Goal: Transaction & Acquisition: Purchase product/service

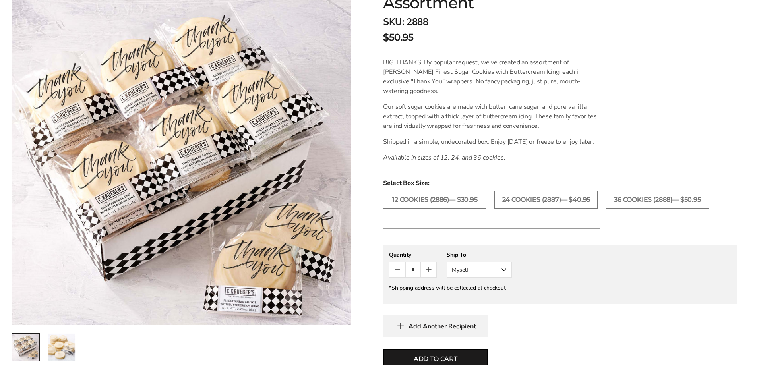
scroll to position [159, 0]
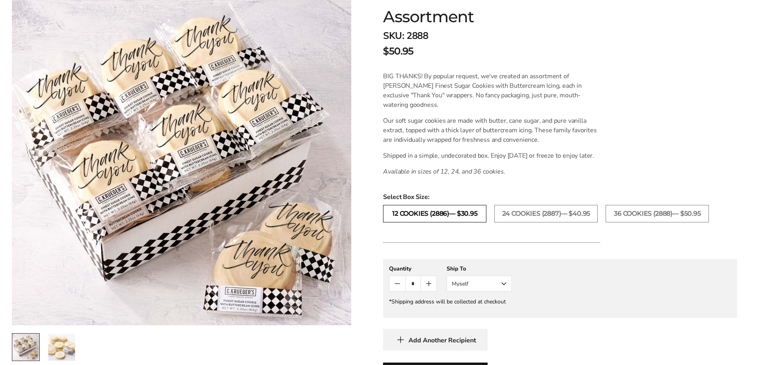
click at [453, 223] on label "12 COOKIES (2886)— $30.95" at bounding box center [434, 213] width 103 height 17
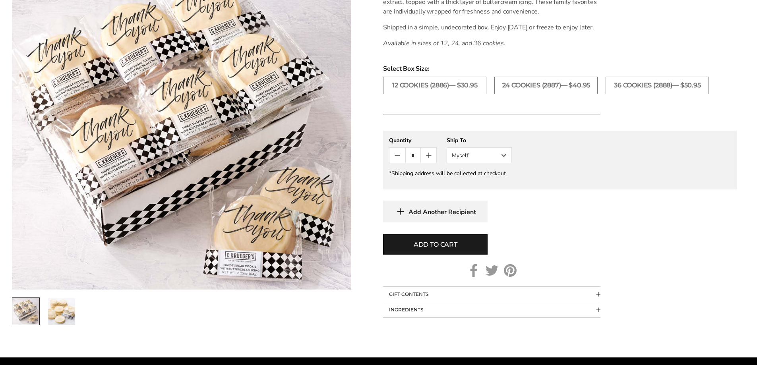
scroll to position [278, 0]
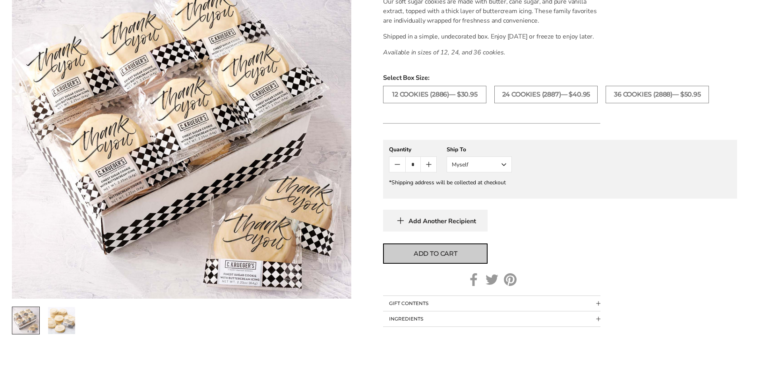
click at [431, 259] on span "Add to cart" at bounding box center [436, 254] width 44 height 10
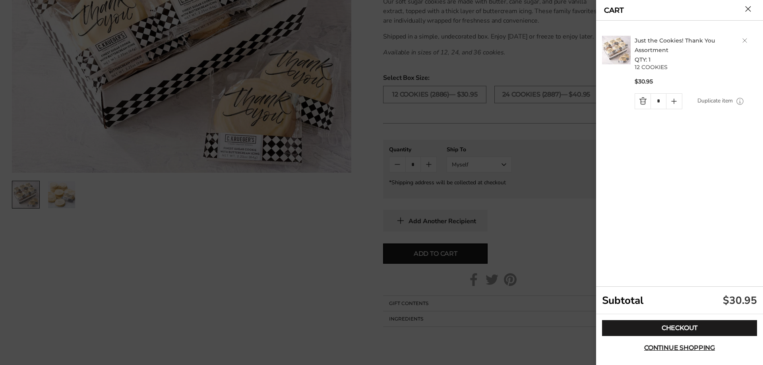
click at [328, 248] on div at bounding box center [381, 182] width 763 height 365
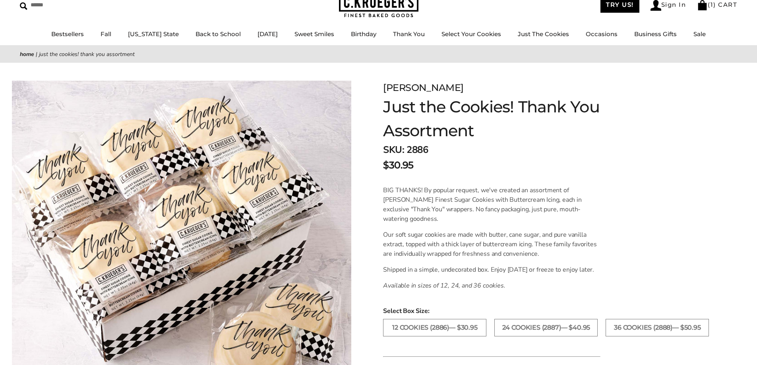
scroll to position [0, 0]
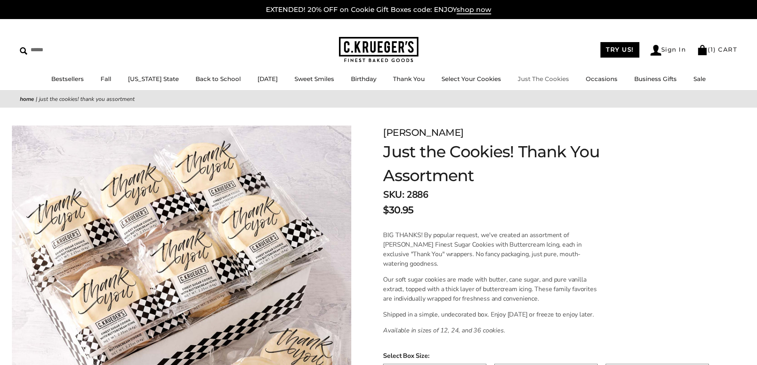
click at [533, 80] on link "Just The Cookies" at bounding box center [543, 79] width 51 height 8
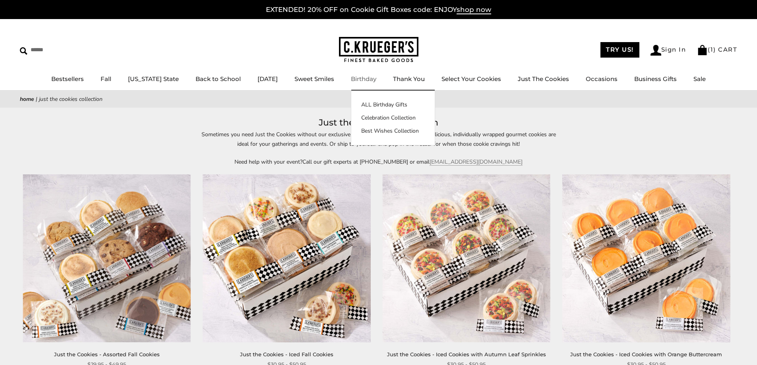
click at [362, 77] on link "Birthday" at bounding box center [363, 79] width 25 height 8
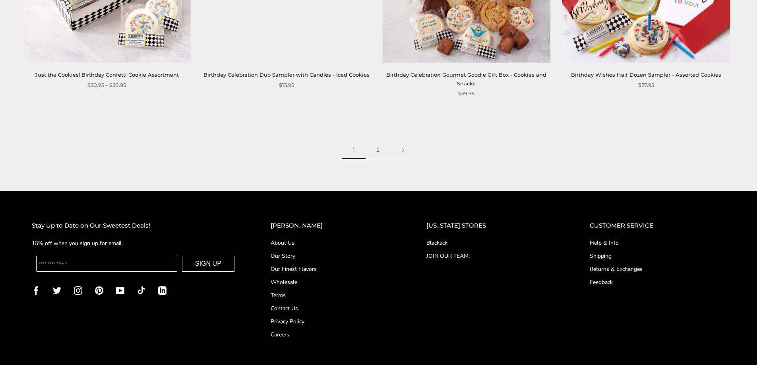
scroll to position [1352, 0]
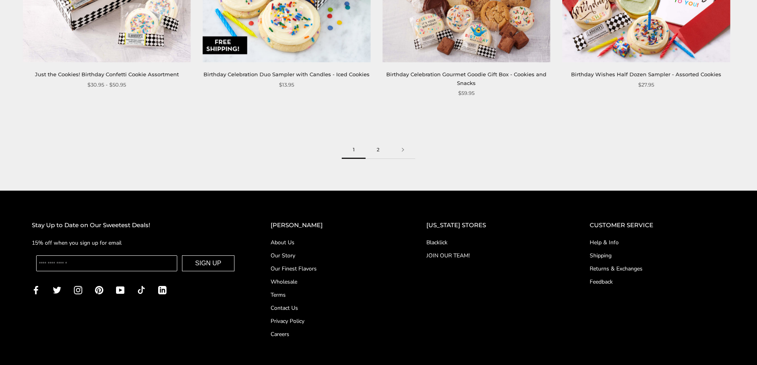
drag, startPoint x: 372, startPoint y: 148, endPoint x: 378, endPoint y: 151, distance: 7.1
click at [372, 148] on link "2" at bounding box center [378, 150] width 25 height 18
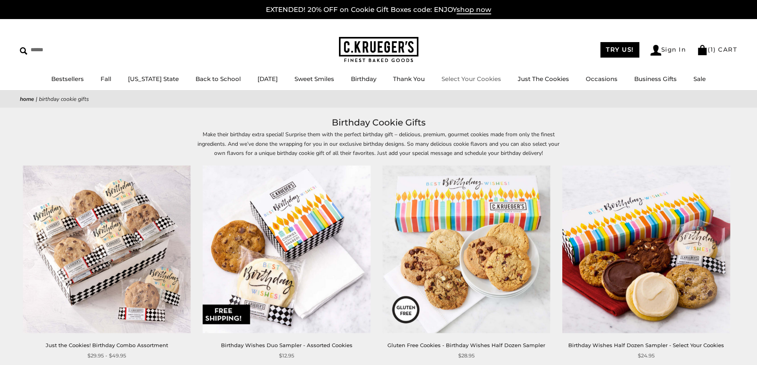
click at [460, 78] on link "Select Your Cookies" at bounding box center [472, 79] width 60 height 8
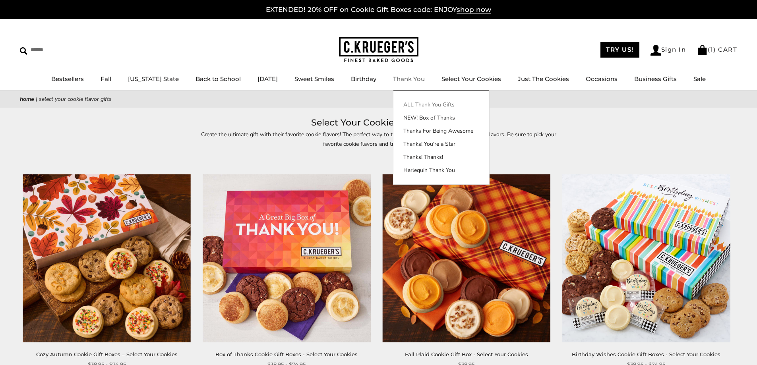
click at [421, 104] on link "ALL Thank You Gifts" at bounding box center [442, 105] width 96 height 8
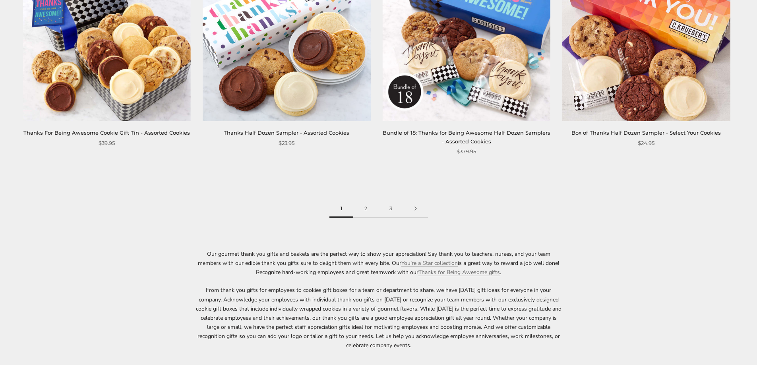
scroll to position [1352, 0]
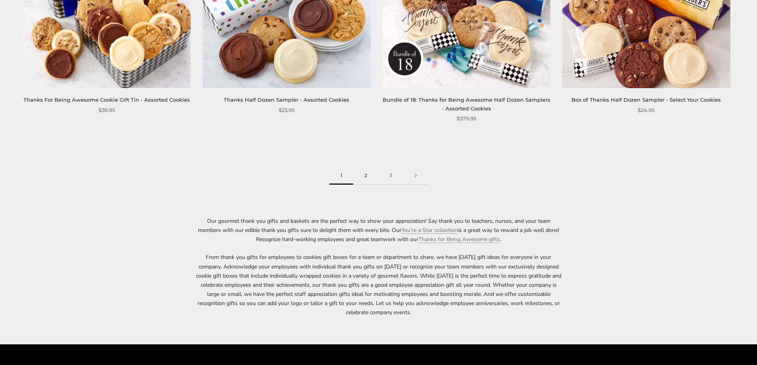
click at [363, 177] on link "2" at bounding box center [365, 176] width 25 height 18
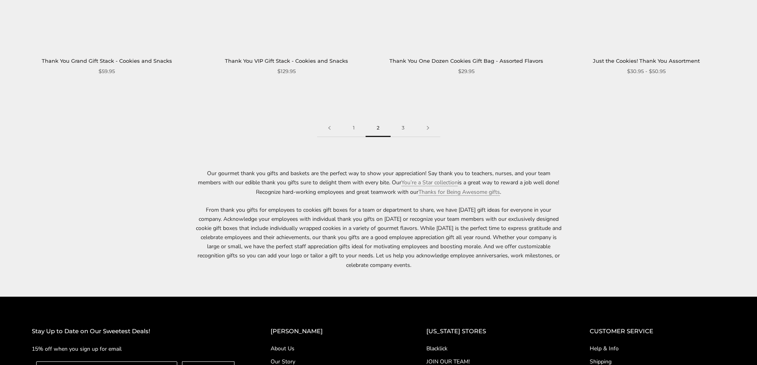
scroll to position [1392, 0]
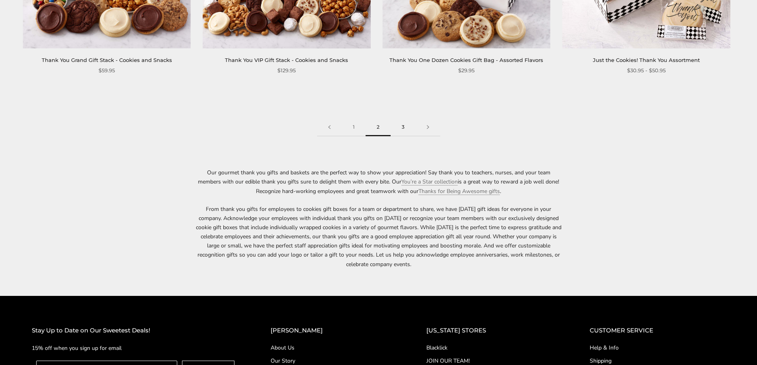
click at [402, 119] on link "3" at bounding box center [403, 127] width 25 height 18
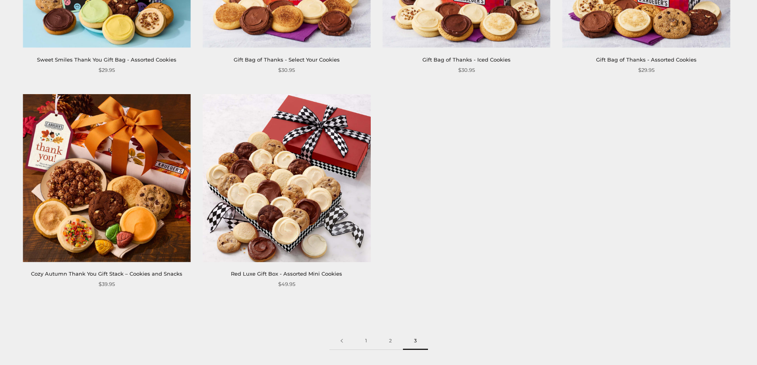
scroll to position [318, 0]
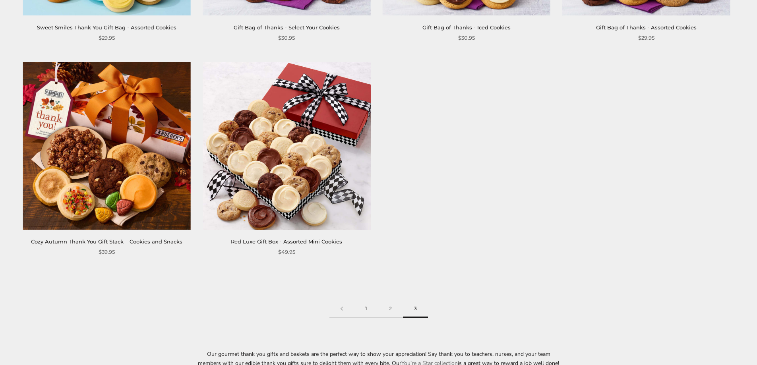
click at [367, 309] on link "1" at bounding box center [366, 309] width 24 height 18
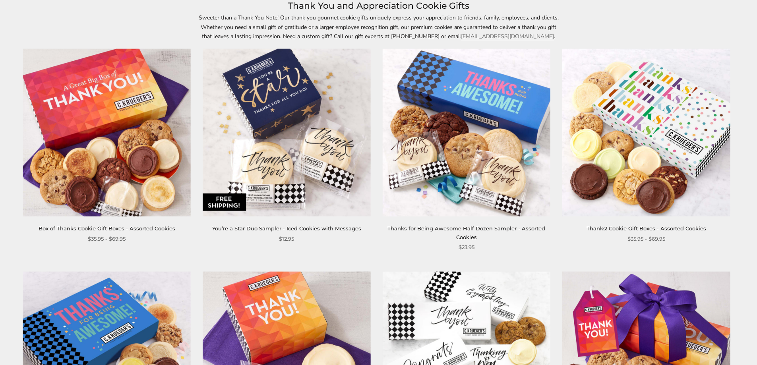
scroll to position [119, 0]
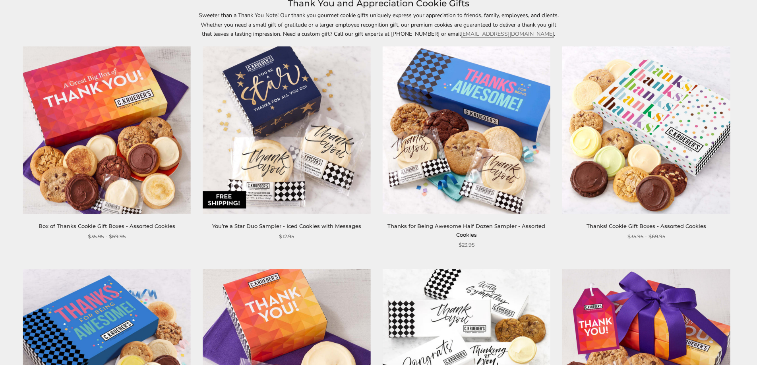
click at [278, 101] on img at bounding box center [287, 131] width 168 height 168
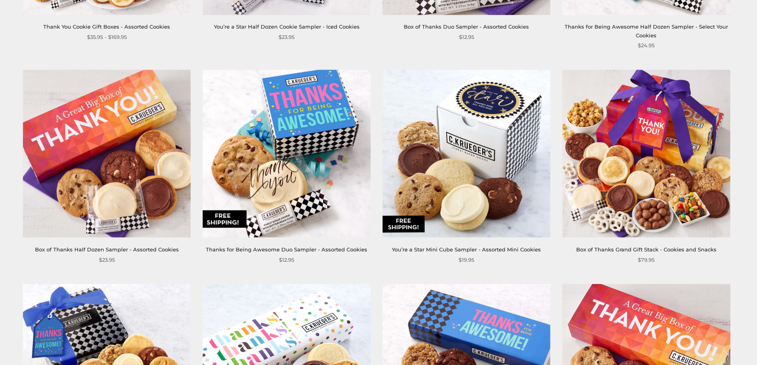
scroll to position [994, 0]
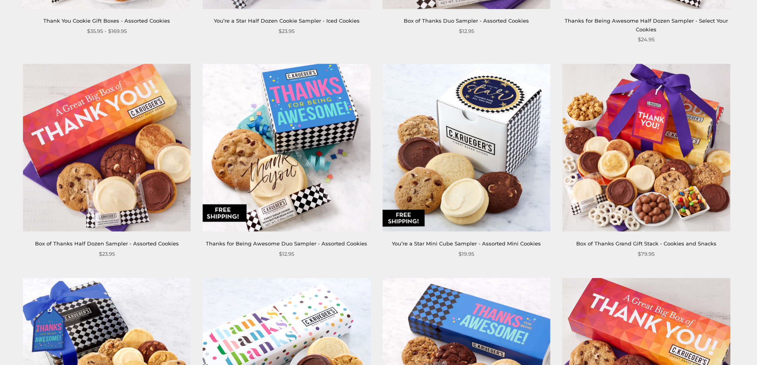
click at [317, 111] on img at bounding box center [287, 148] width 168 height 168
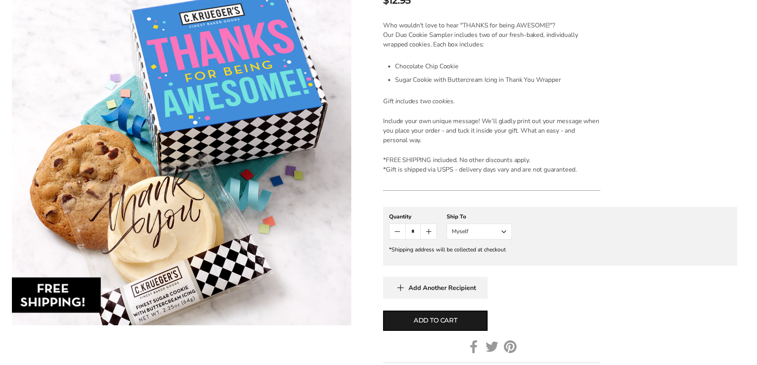
scroll to position [199, 0]
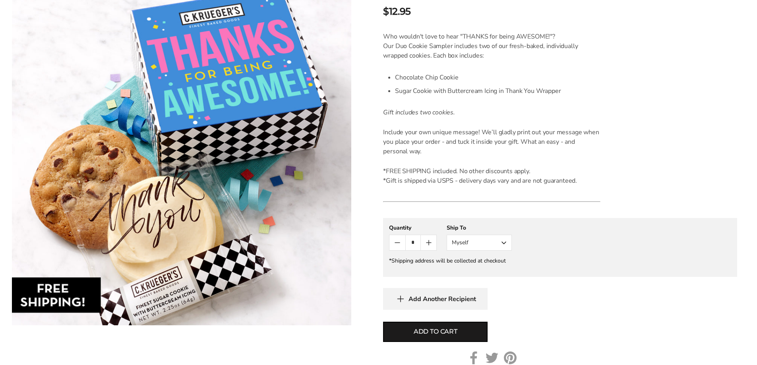
click at [431, 243] on icon "Count plus" at bounding box center [429, 243] width 5 height 0
click at [429, 243] on icon "Count plus" at bounding box center [429, 243] width 5 height 0
click at [430, 243] on icon "Count plus" at bounding box center [429, 243] width 5 height 0
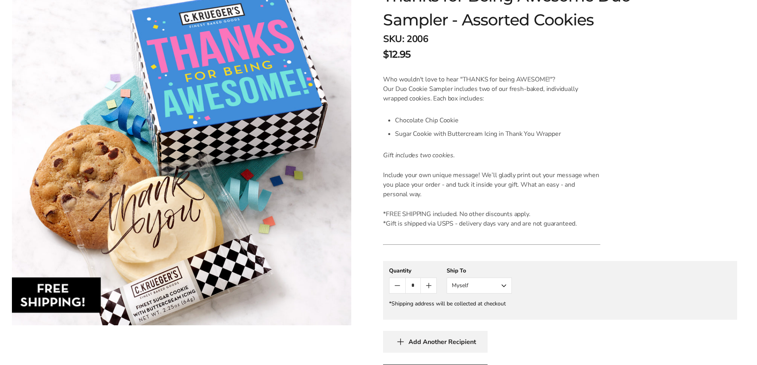
scroll to position [159, 0]
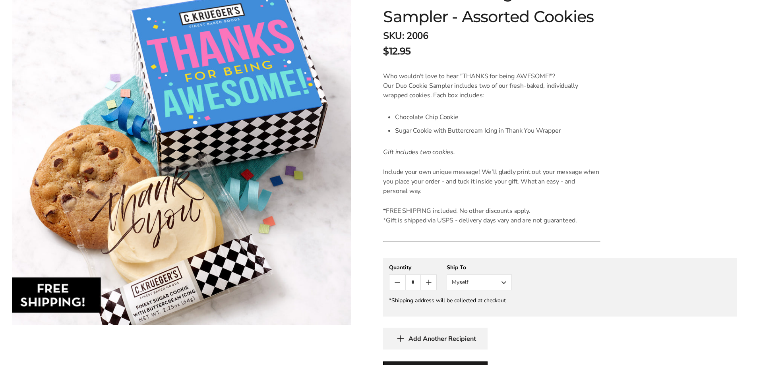
click at [430, 283] on icon "Count plus" at bounding box center [429, 283] width 10 height 10
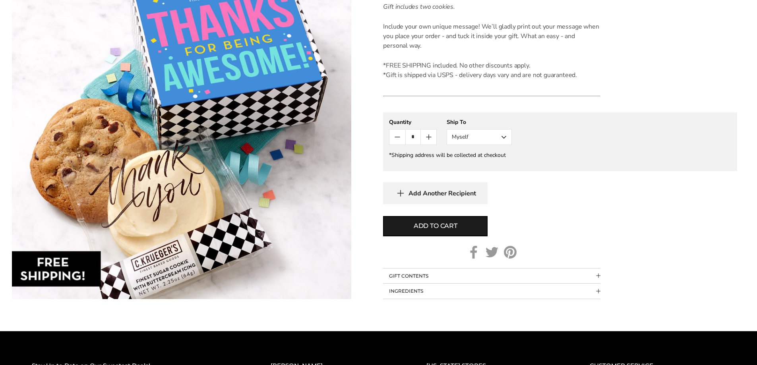
scroll to position [318, 0]
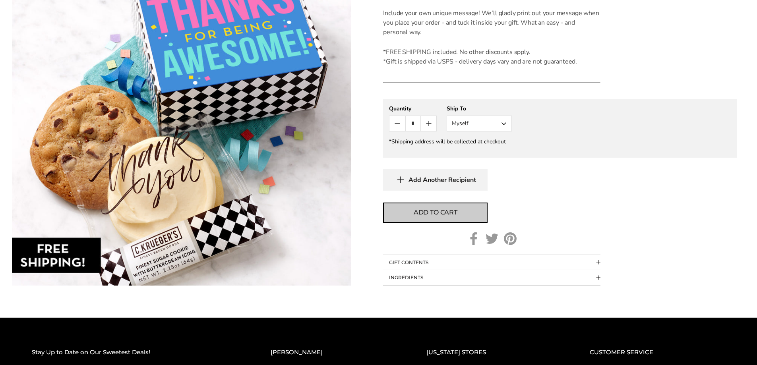
click at [435, 216] on span "Add to cart" at bounding box center [436, 213] width 44 height 10
type input "*"
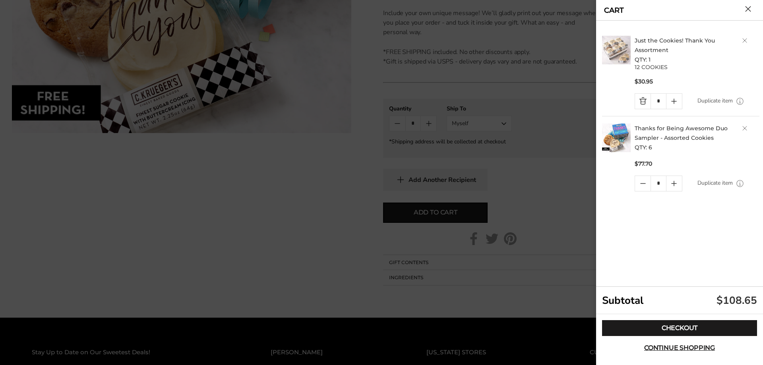
click at [334, 257] on div at bounding box center [381, 182] width 763 height 365
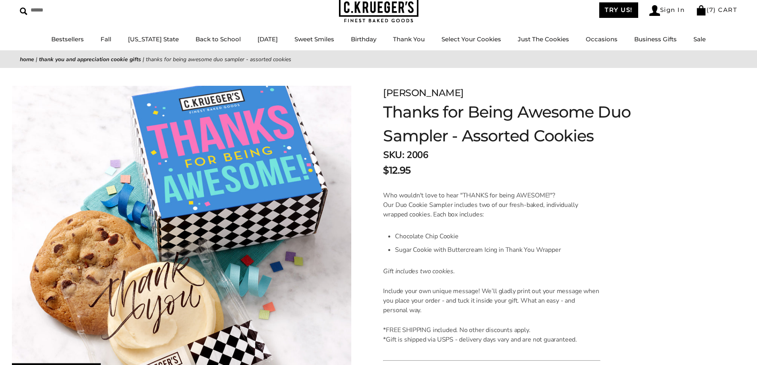
scroll to position [0, 0]
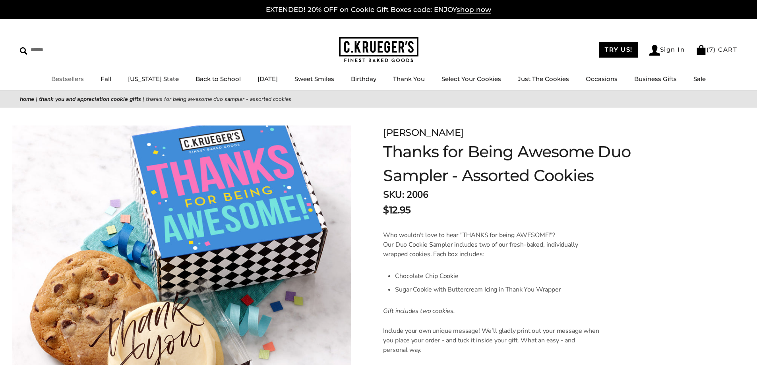
click at [69, 78] on link "Bestsellers" at bounding box center [67, 79] width 33 height 8
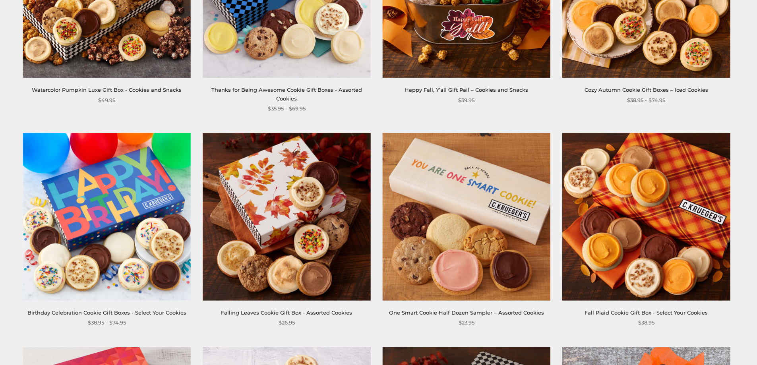
scroll to position [278, 0]
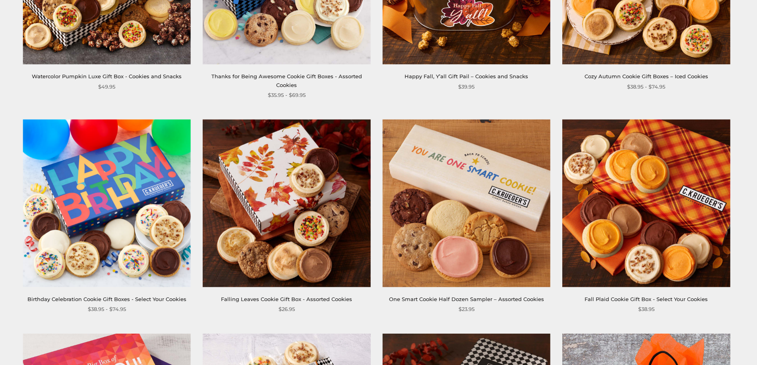
click at [91, 177] on img at bounding box center [107, 204] width 168 height 168
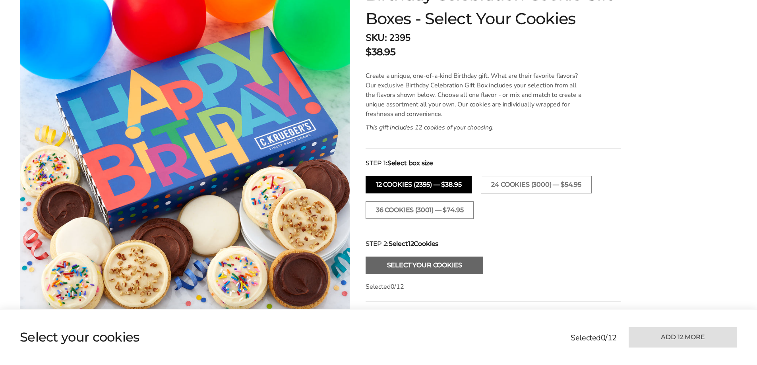
click at [427, 264] on button "Select Your Cookies" at bounding box center [425, 265] width 118 height 17
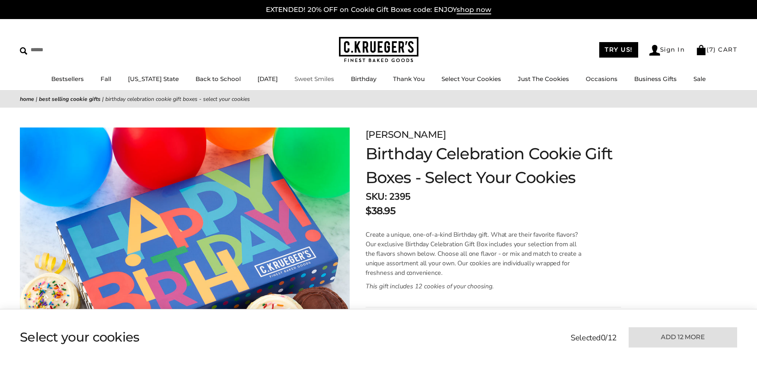
click at [315, 78] on link "Sweet Smiles" at bounding box center [315, 79] width 40 height 8
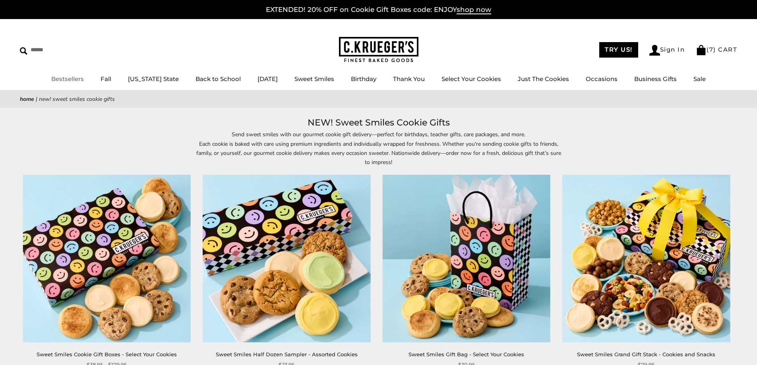
click at [70, 78] on link "Bestsellers" at bounding box center [67, 79] width 33 height 8
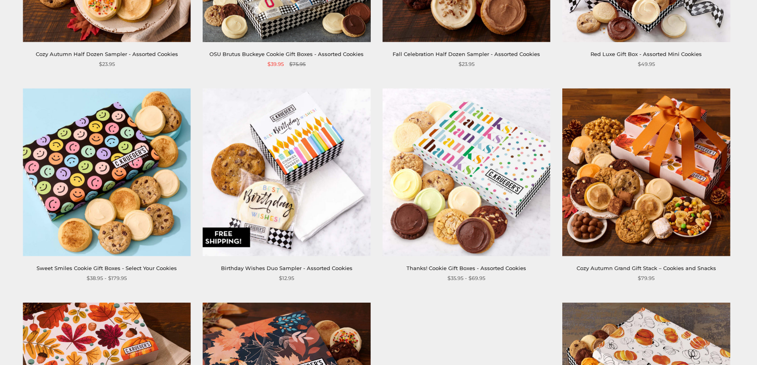
scroll to position [954, 0]
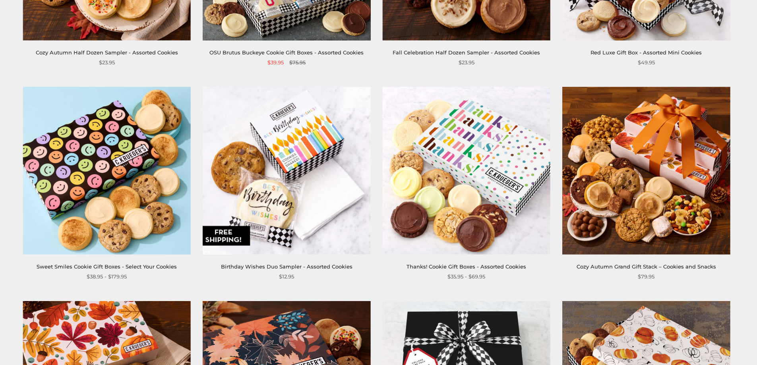
click at [299, 147] on img at bounding box center [287, 171] width 168 height 168
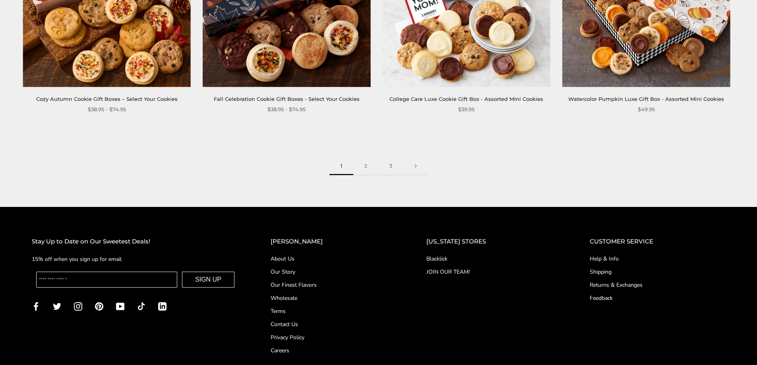
scroll to position [1352, 0]
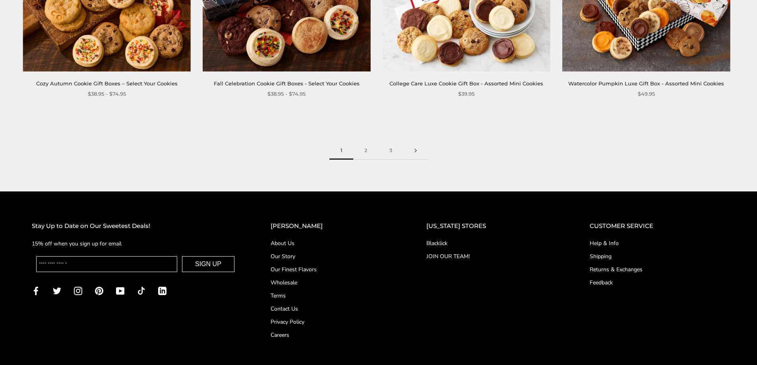
click at [416, 149] on link at bounding box center [416, 151] width 25 height 18
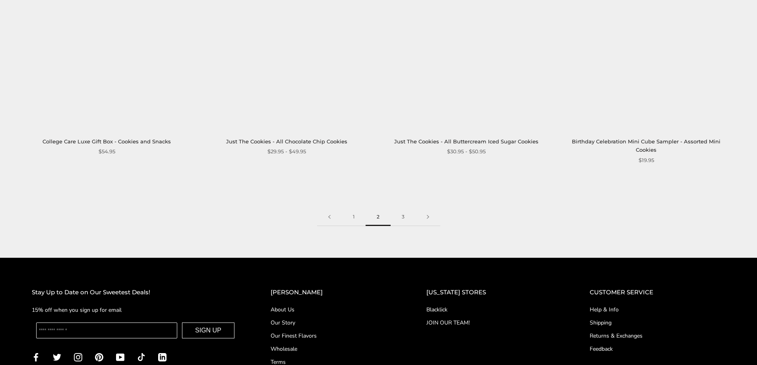
scroll to position [1312, 0]
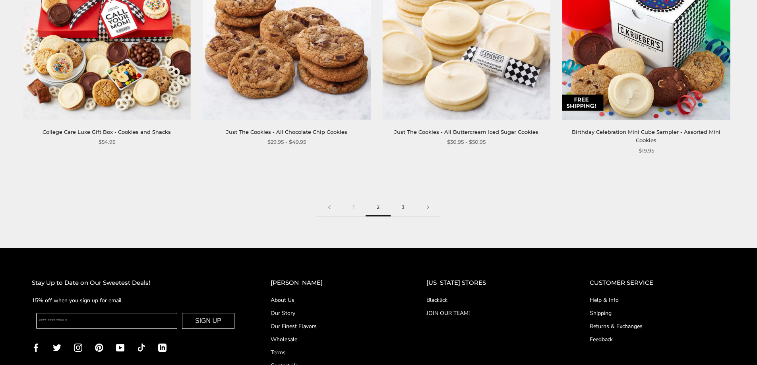
click at [403, 206] on link "3" at bounding box center [403, 208] width 25 height 18
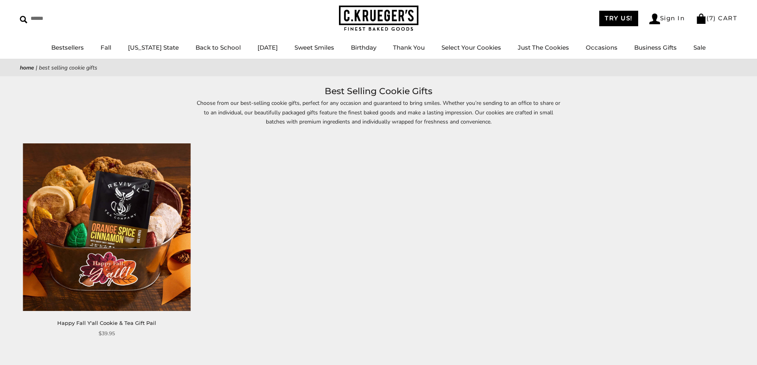
scroll to position [119, 0]
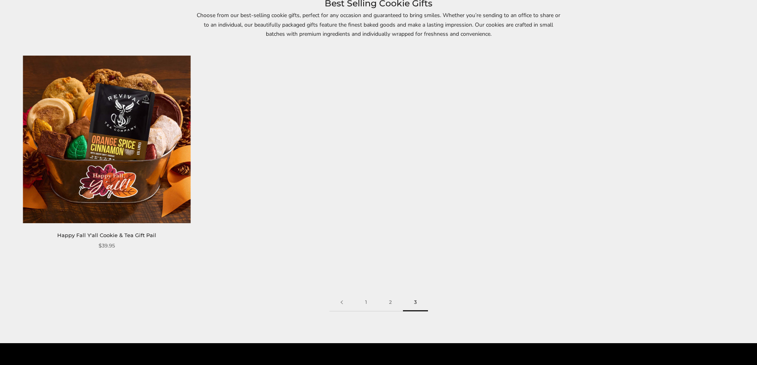
click at [135, 130] on img at bounding box center [107, 140] width 168 height 168
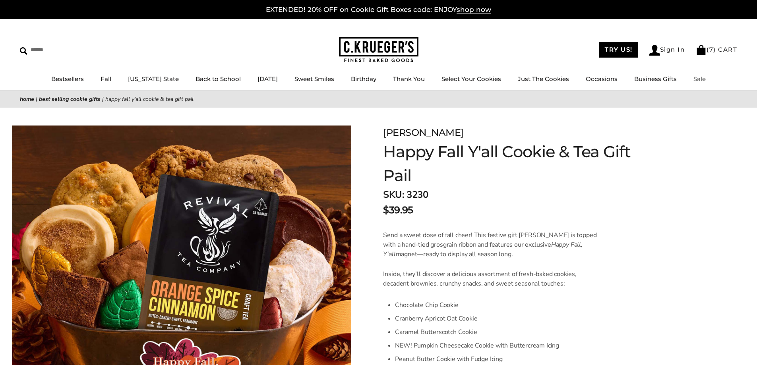
click at [697, 79] on link "Sale" at bounding box center [700, 79] width 12 height 8
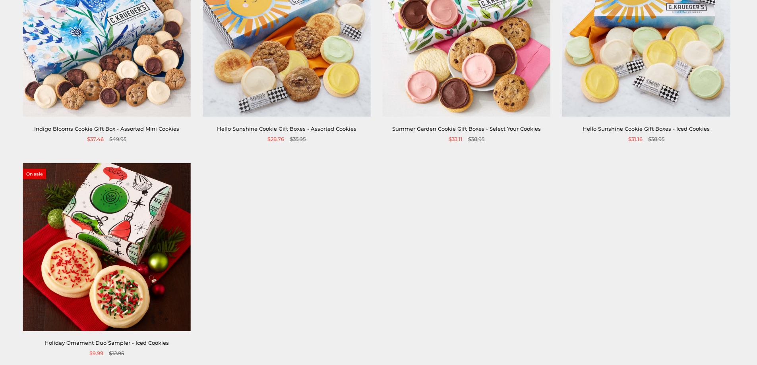
scroll to position [199, 0]
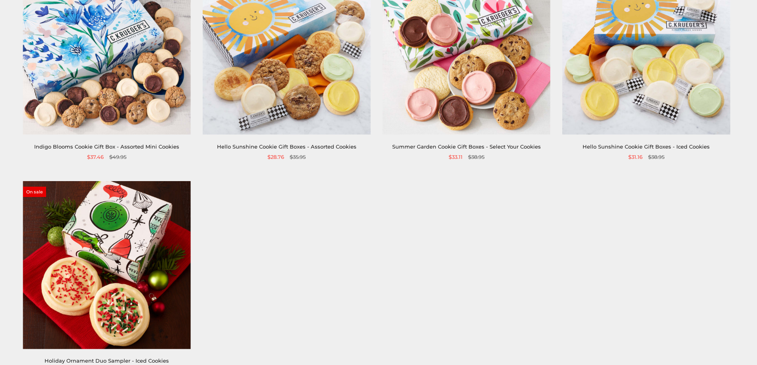
drag, startPoint x: 470, startPoint y: 70, endPoint x: 464, endPoint y: 70, distance: 5.6
click at [470, 70] on img at bounding box center [467, 51] width 168 height 168
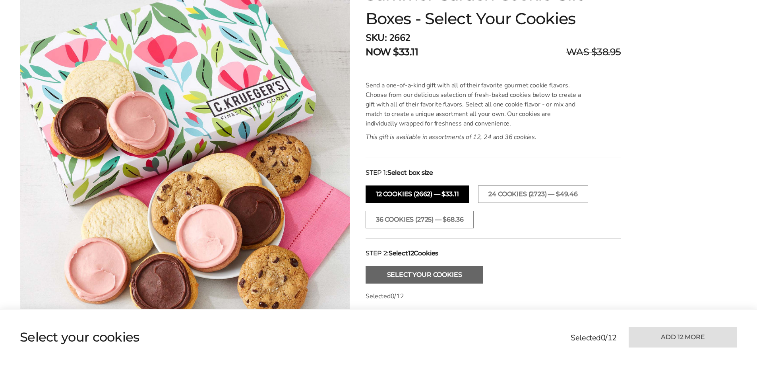
click at [420, 274] on button "Select Your Cookies" at bounding box center [425, 274] width 118 height 17
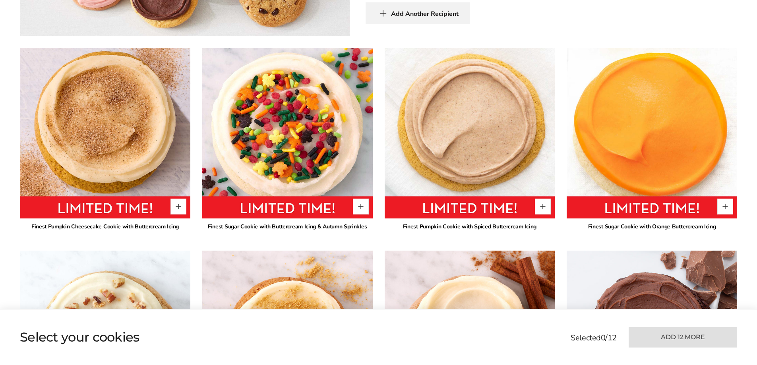
scroll to position [549, 0]
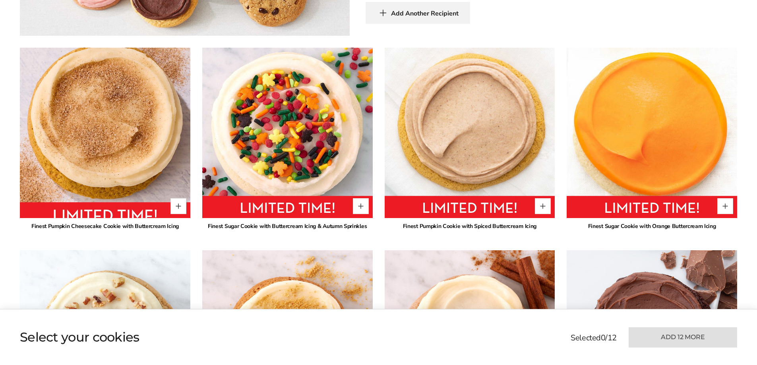
click at [113, 146] on img at bounding box center [106, 133] width 188 height 188
click at [184, 206] on button "Quantity button plus" at bounding box center [179, 206] width 16 height 16
type input "*"
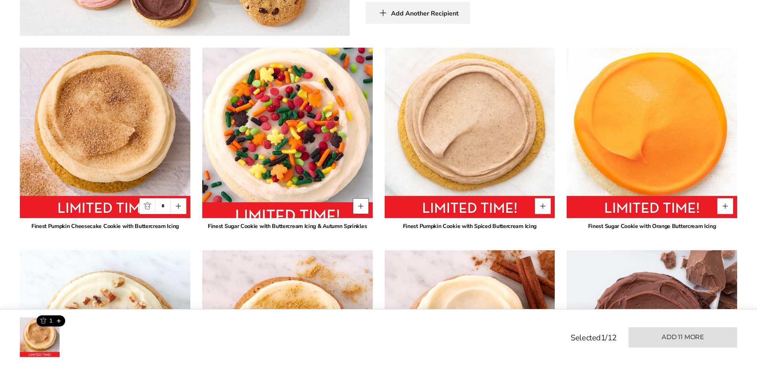
click at [364, 206] on button "Quantity button plus" at bounding box center [361, 206] width 16 height 16
type input "*"
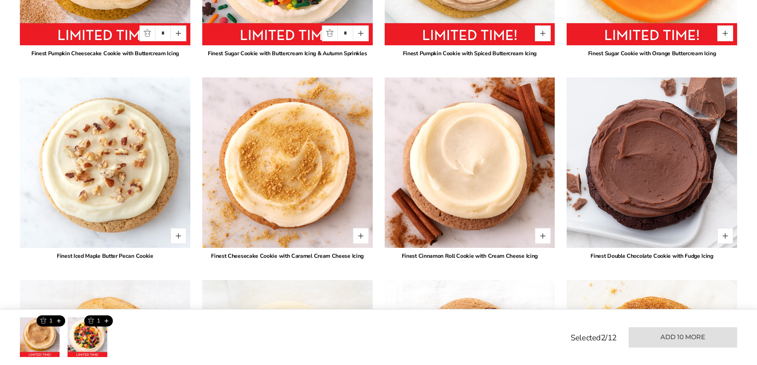
scroll to position [708, 0]
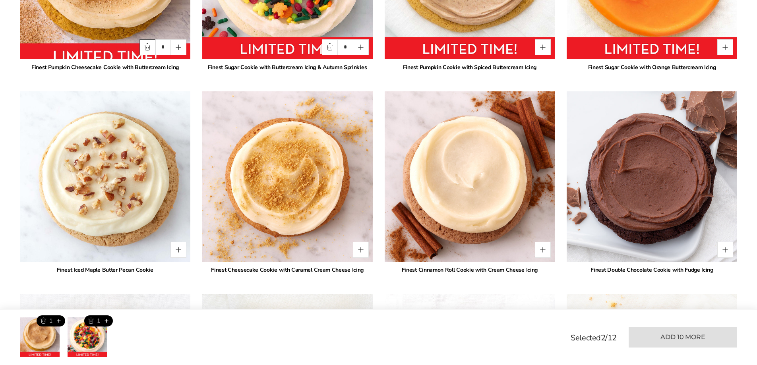
click at [148, 46] on button "Quantity button minus" at bounding box center [148, 47] width 16 height 16
type input "*"
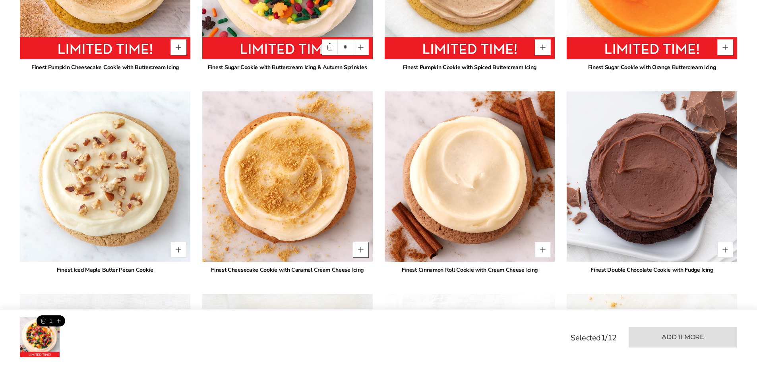
click at [362, 250] on button "Quantity button plus" at bounding box center [361, 250] width 16 height 16
type input "*"
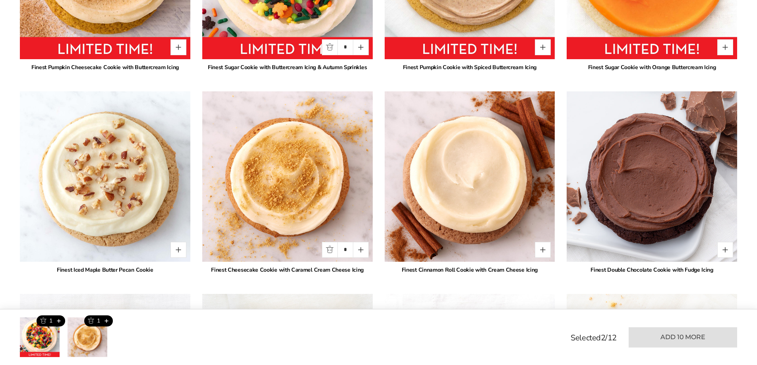
scroll to position [668, 0]
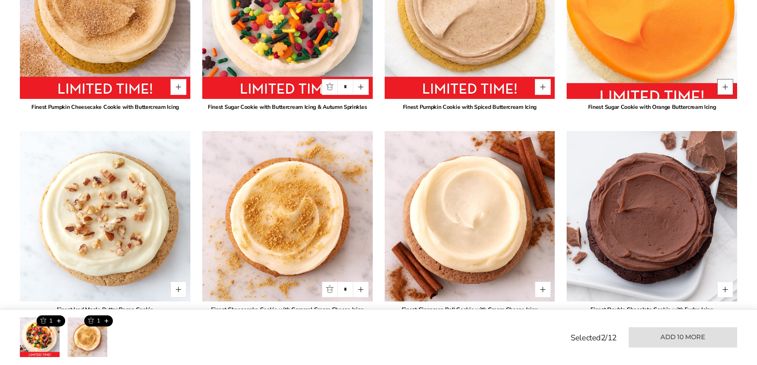
click at [728, 92] on button "Quantity button plus" at bounding box center [726, 87] width 16 height 16
type input "*"
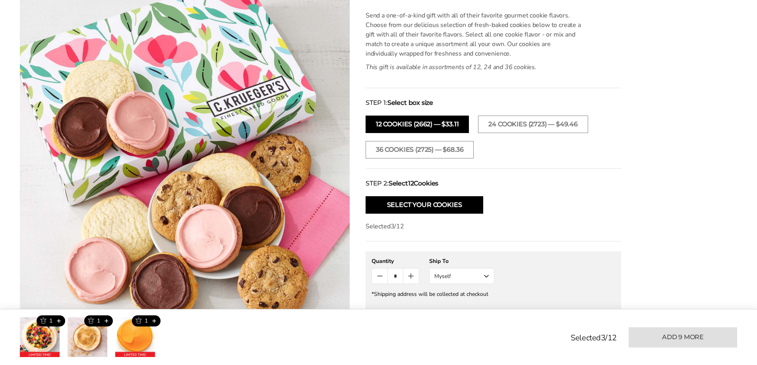
scroll to position [111, 0]
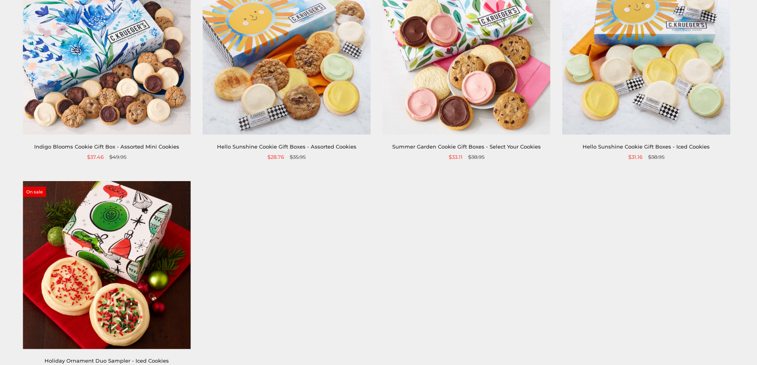
click at [482, 103] on img at bounding box center [467, 51] width 168 height 168
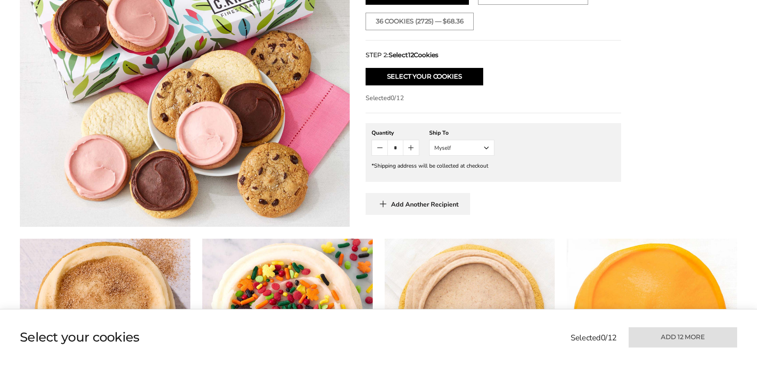
scroll to position [358, 0]
click at [411, 74] on button "Select Your Cookies" at bounding box center [425, 76] width 118 height 17
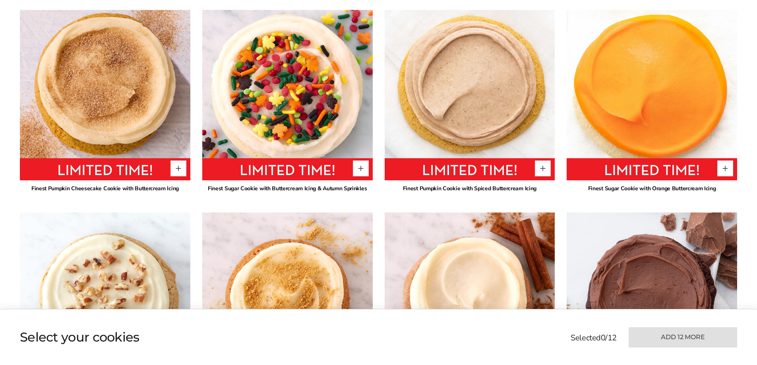
scroll to position [588, 0]
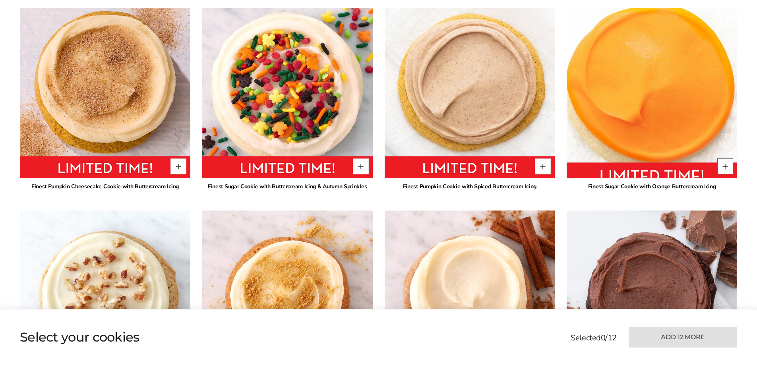
click at [729, 166] on button "Quantity button plus" at bounding box center [726, 167] width 16 height 16
type input "*"
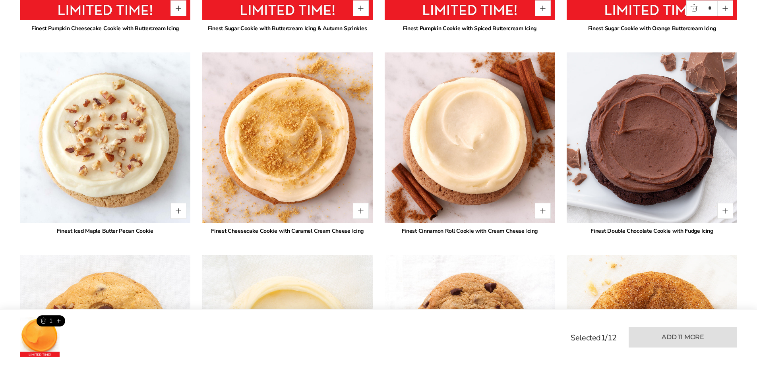
scroll to position [748, 0]
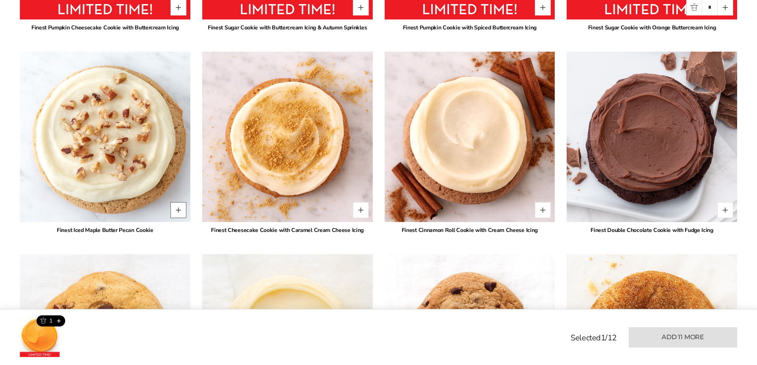
click at [177, 210] on button "Quantity button plus" at bounding box center [179, 210] width 16 height 16
type input "*"
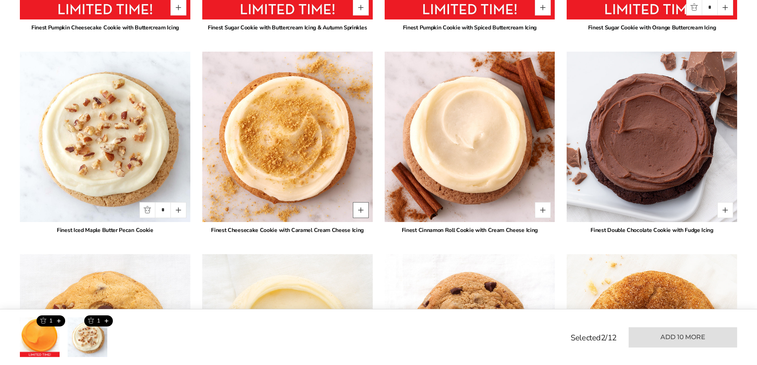
click at [360, 209] on button "Quantity button plus" at bounding box center [361, 210] width 16 height 16
type input "*"
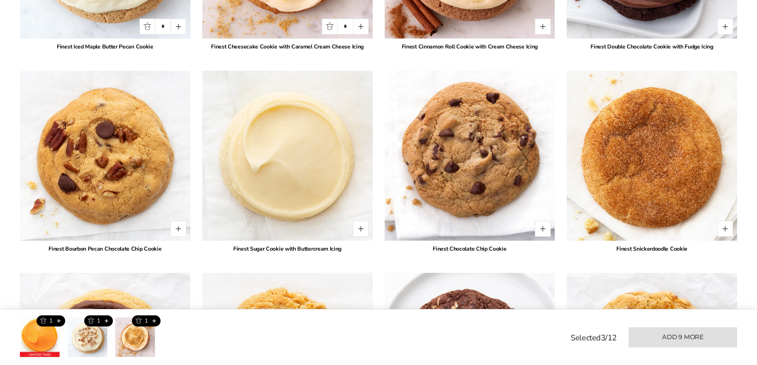
scroll to position [946, 0]
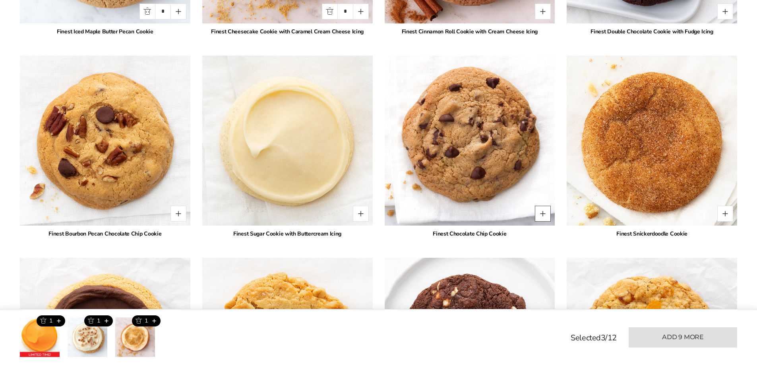
click at [542, 216] on button "Quantity button plus" at bounding box center [543, 214] width 16 height 16
type input "*"
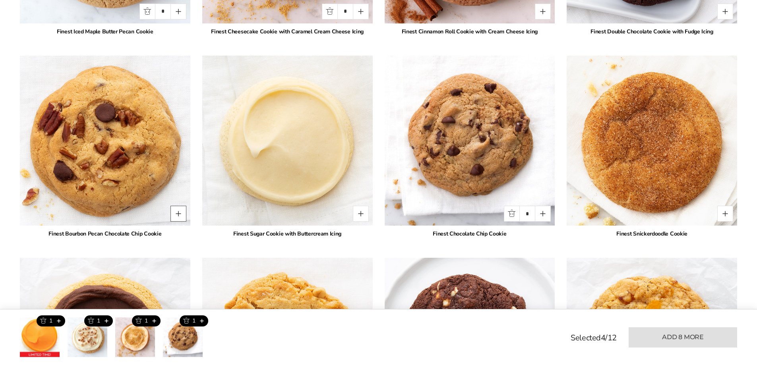
click at [178, 215] on button "Quantity button plus" at bounding box center [179, 214] width 16 height 16
type input "*"
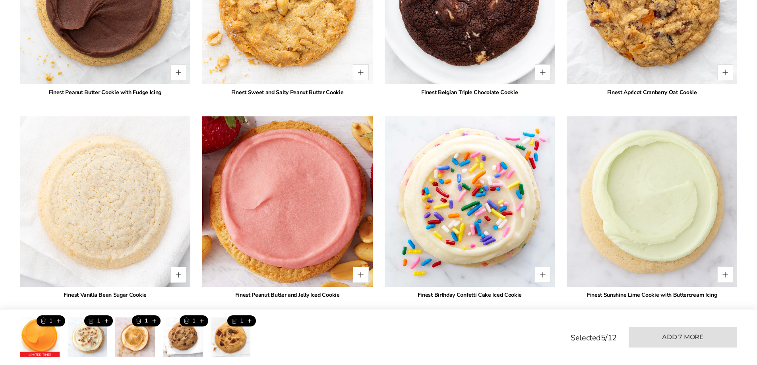
scroll to position [1344, 0]
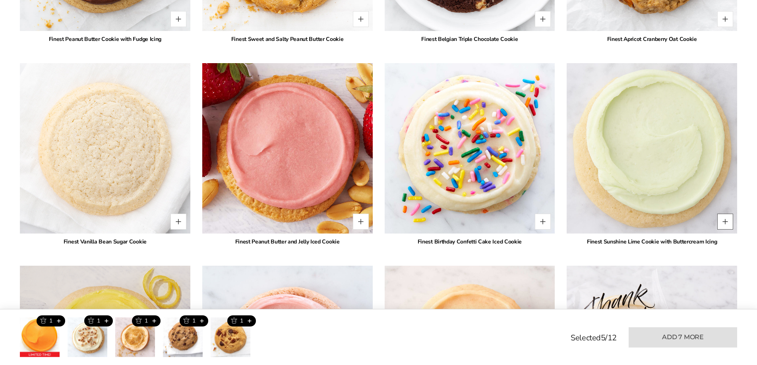
click at [724, 221] on button "Quantity button plus" at bounding box center [726, 222] width 16 height 16
type input "*"
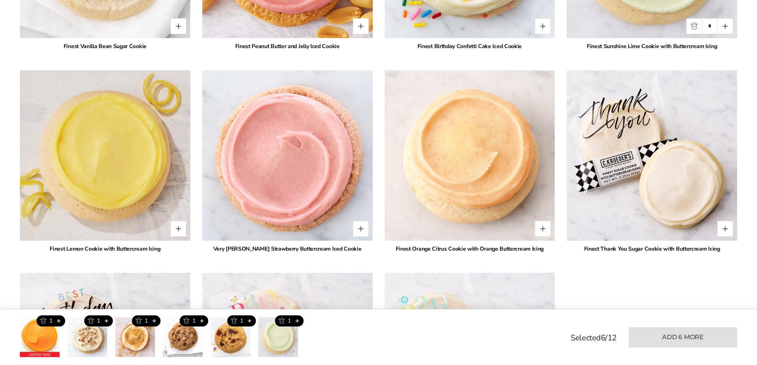
scroll to position [1543, 0]
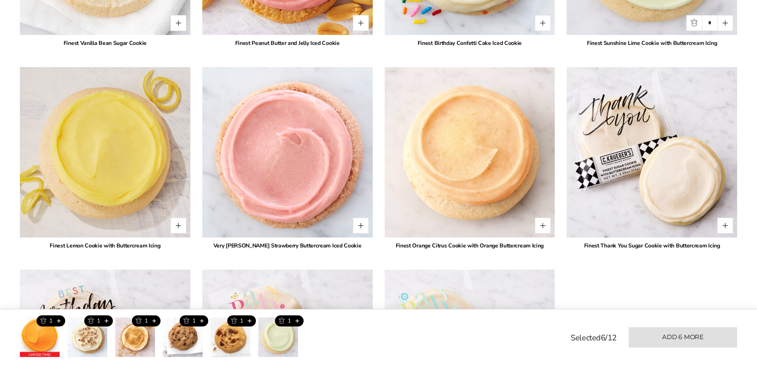
drag, startPoint x: 362, startPoint y: 225, endPoint x: 324, endPoint y: 224, distance: 38.2
click at [360, 225] on button "Quantity button plus" at bounding box center [361, 226] width 16 height 16
type input "*"
drag, startPoint x: 178, startPoint y: 224, endPoint x: 204, endPoint y: 234, distance: 27.3
click at [178, 225] on button "Quantity button plus" at bounding box center [179, 226] width 16 height 16
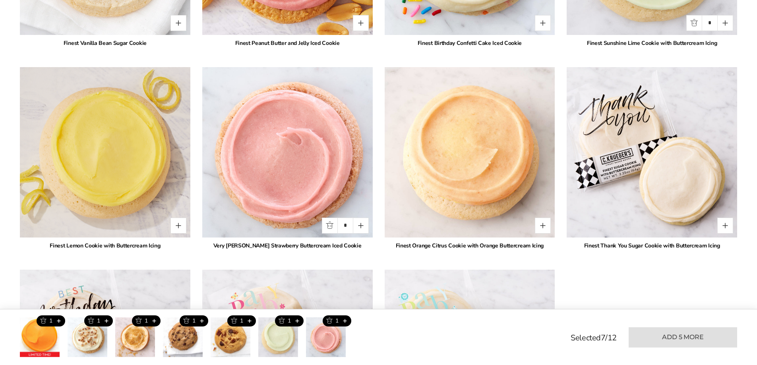
type input "*"
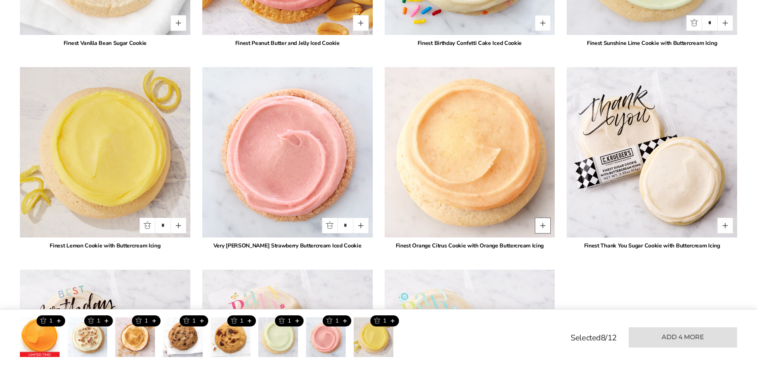
click at [541, 224] on button "Quantity button plus" at bounding box center [543, 226] width 16 height 16
type input "*"
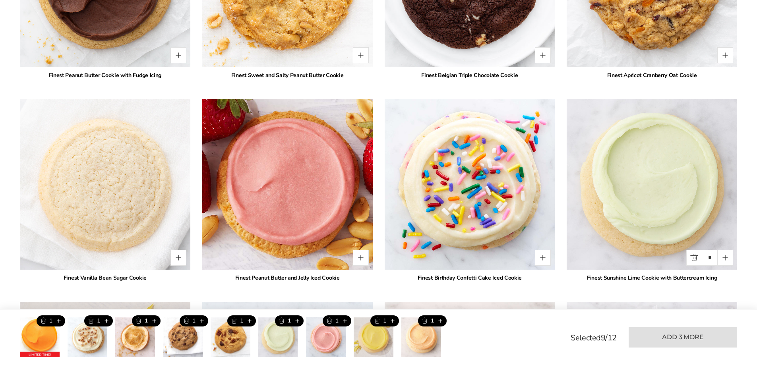
scroll to position [1304, 0]
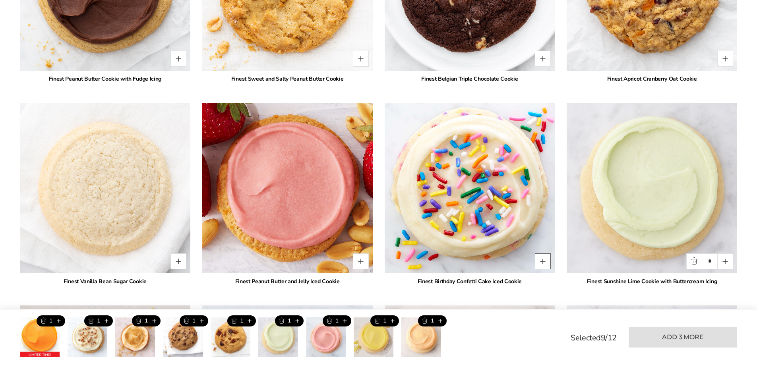
click at [544, 259] on button "Quantity button plus" at bounding box center [543, 262] width 16 height 16
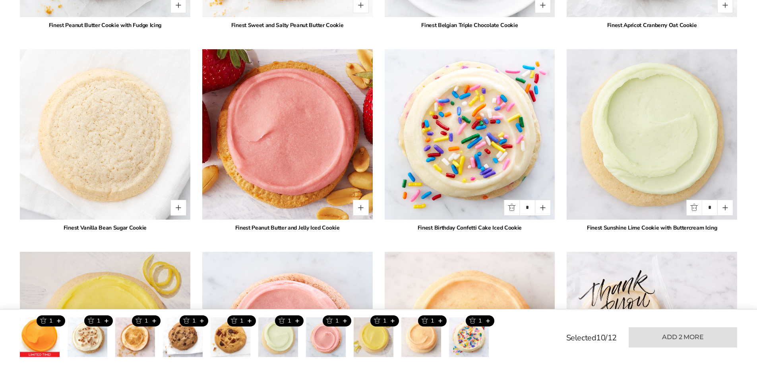
scroll to position [1344, 0]
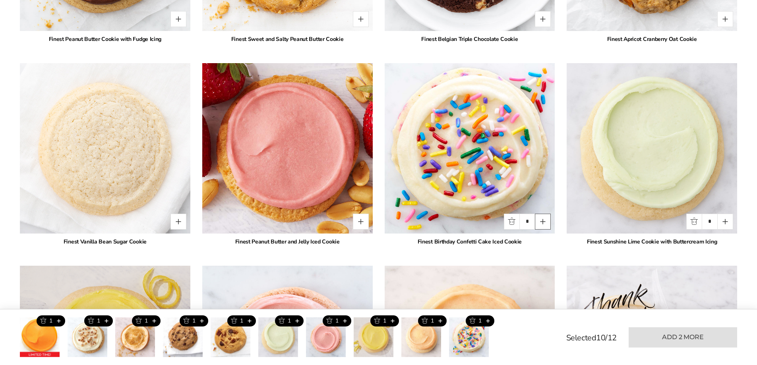
click at [546, 222] on button "Quantity button plus" at bounding box center [543, 222] width 16 height 16
type input "*"
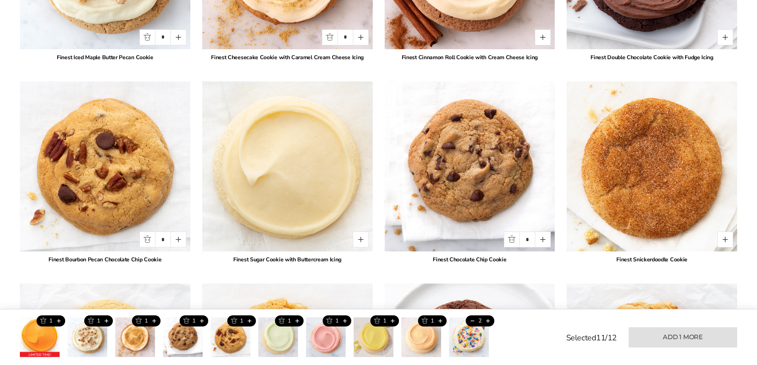
scroll to position [907, 0]
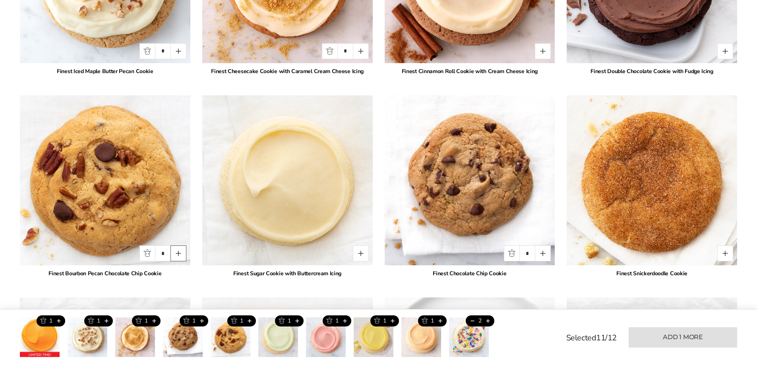
click at [181, 253] on button "Quantity button plus" at bounding box center [179, 254] width 16 height 16
type input "*"
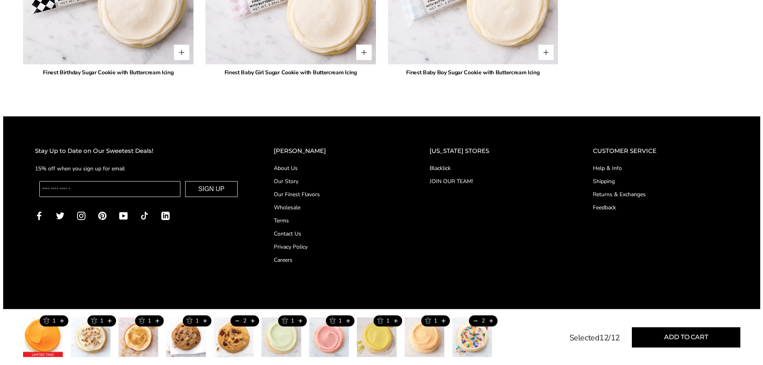
scroll to position [1940, 0]
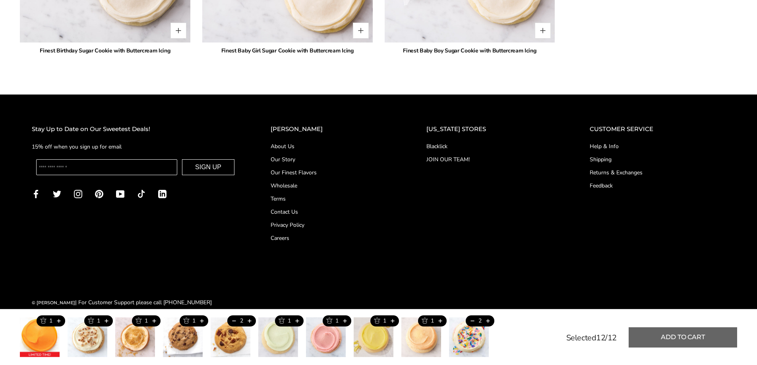
drag, startPoint x: 675, startPoint y: 335, endPoint x: 669, endPoint y: 337, distance: 6.7
click at [675, 335] on button "Add to cart" at bounding box center [683, 338] width 109 height 20
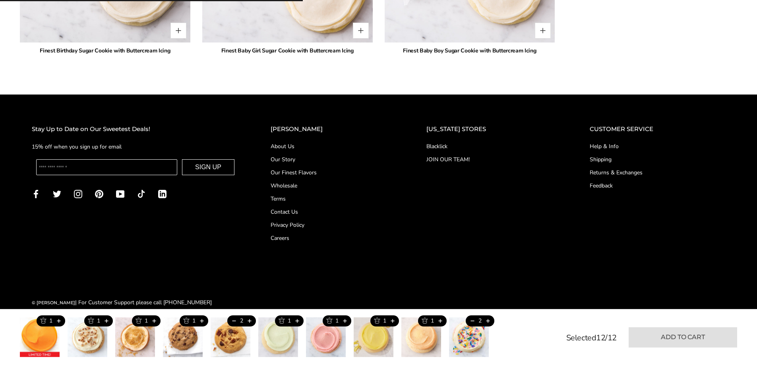
type input "*"
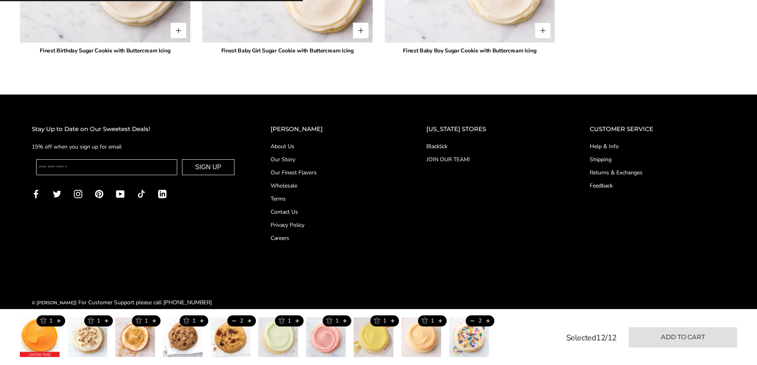
type input "*"
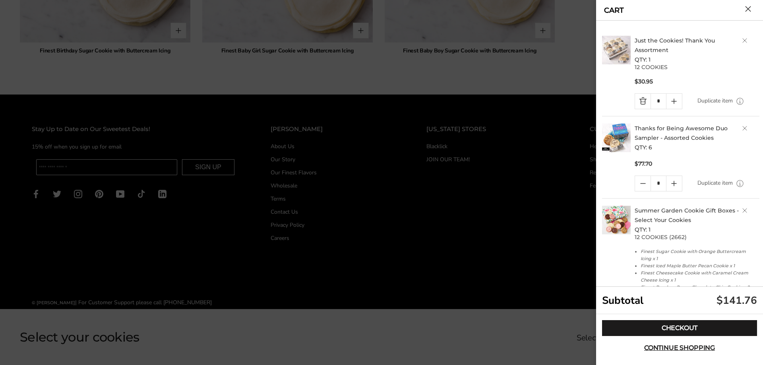
click at [642, 101] on link "Quantity minus button" at bounding box center [643, 101] width 16 height 15
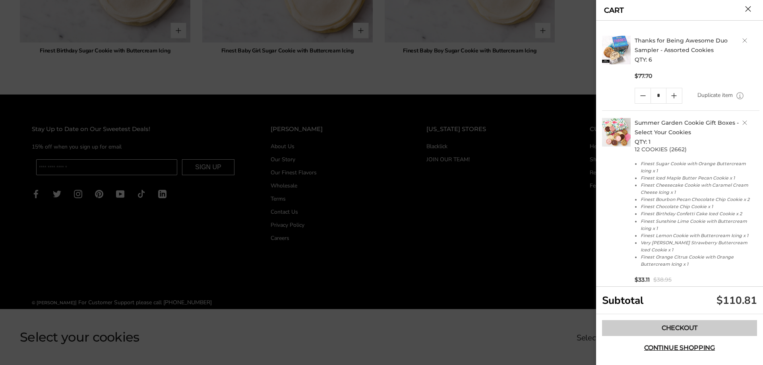
click at [680, 327] on link "Checkout" at bounding box center [679, 328] width 155 height 16
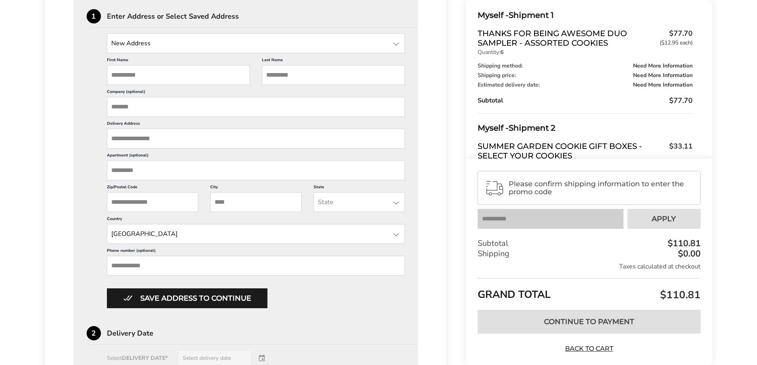
scroll to position [199, 0]
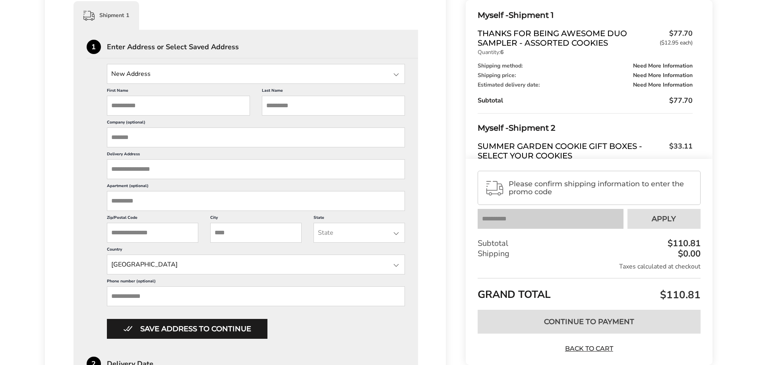
click at [136, 98] on input "First Name" at bounding box center [178, 106] width 143 height 20
type input "******"
type input "**********"
type input "*********"
click at [158, 138] on input "Company (optional)" at bounding box center [256, 138] width 299 height 20
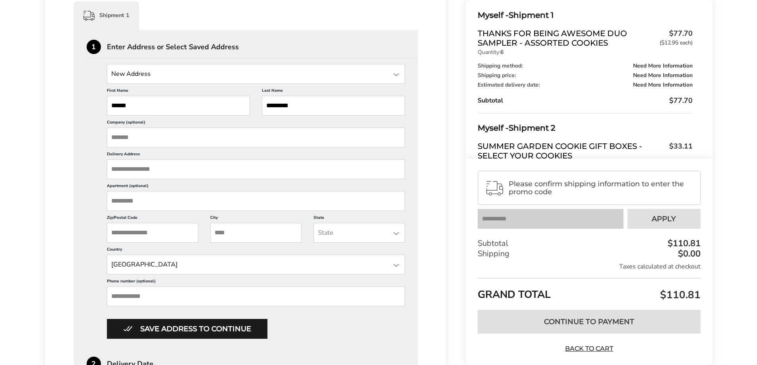
click at [154, 169] on input "Delivery Address" at bounding box center [256, 169] width 299 height 20
click at [148, 167] on input "Delivery Address" at bounding box center [256, 169] width 299 height 20
click at [158, 98] on input "******" at bounding box center [178, 106] width 143 height 20
click at [136, 169] on input "Delivery Address" at bounding box center [256, 169] width 299 height 20
type input "**********"
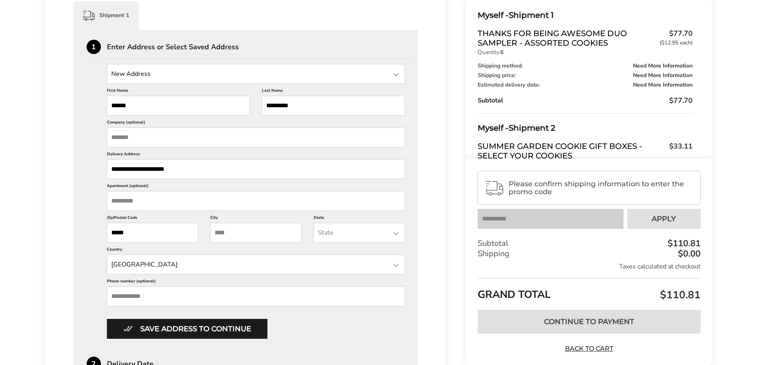
type input "*****"
type input "*******"
type input "**"
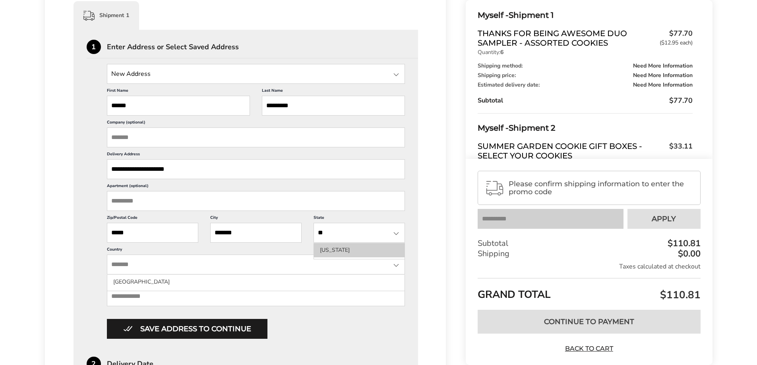
click at [346, 249] on li "[US_STATE]" at bounding box center [359, 250] width 91 height 14
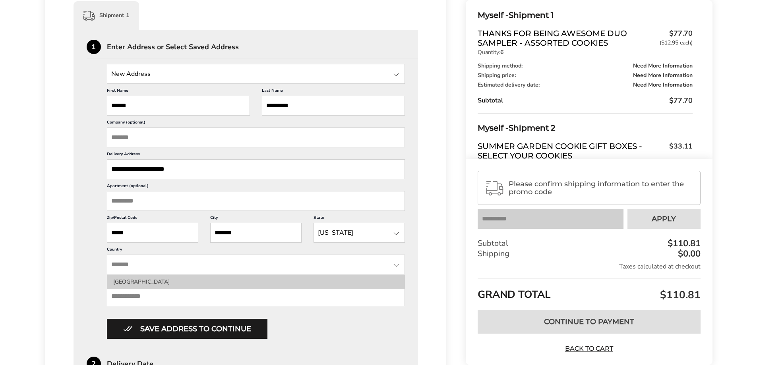
click at [147, 285] on li "[GEOGRAPHIC_DATA]" at bounding box center [256, 282] width 298 height 14
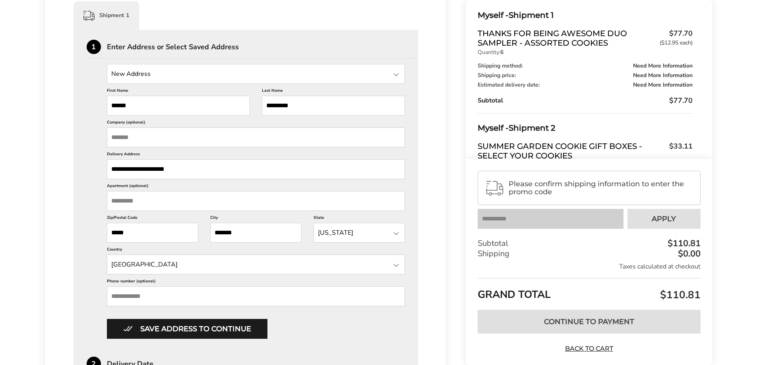
click at [142, 297] on input "Phone number (optional)" at bounding box center [256, 297] width 299 height 20
type input "**********"
click at [202, 329] on button "Save address to continue" at bounding box center [187, 329] width 161 height 20
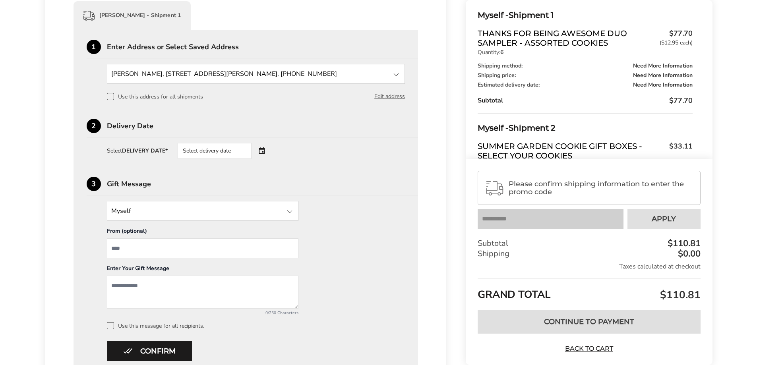
click at [227, 152] on div "Select delivery date" at bounding box center [215, 151] width 74 height 16
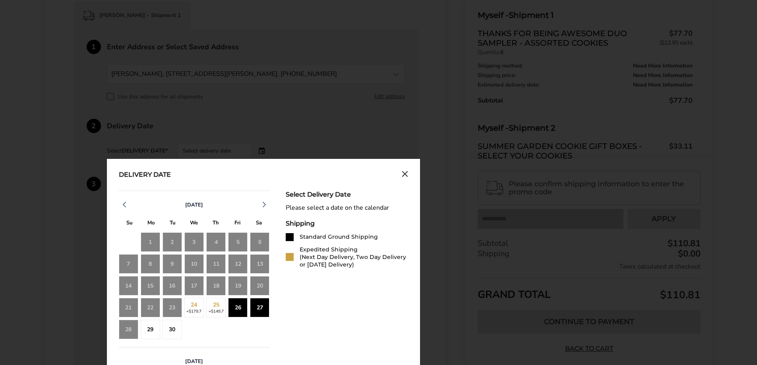
click at [241, 309] on div "26" at bounding box center [237, 307] width 19 height 19
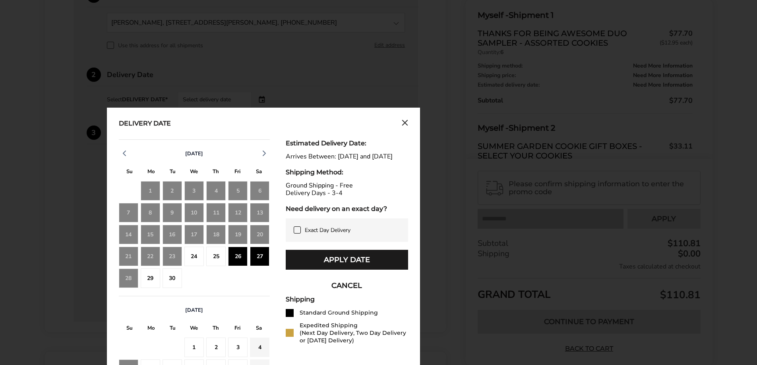
scroll to position [278, 0]
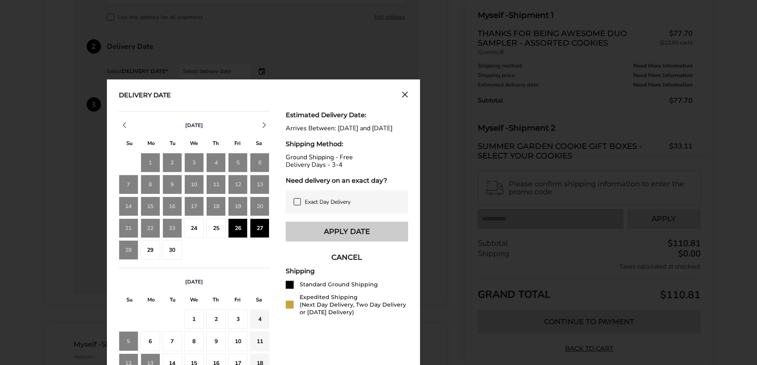
click at [353, 239] on button "Apply Date" at bounding box center [347, 232] width 122 height 20
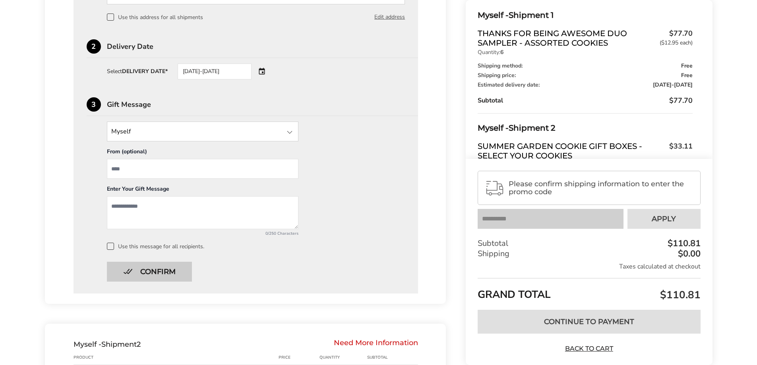
click at [153, 273] on button "Confirm" at bounding box center [149, 272] width 85 height 20
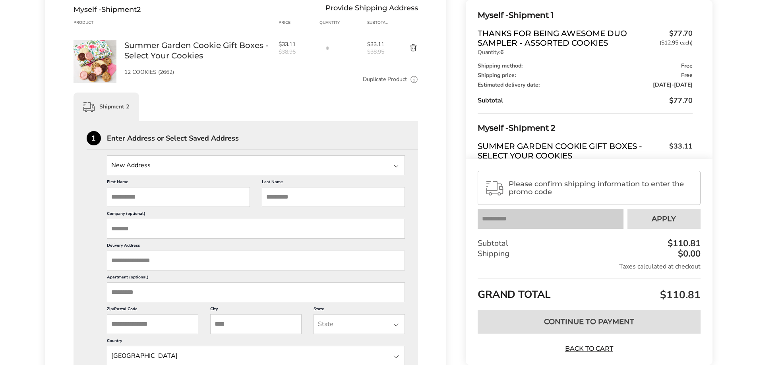
scroll to position [300, 0]
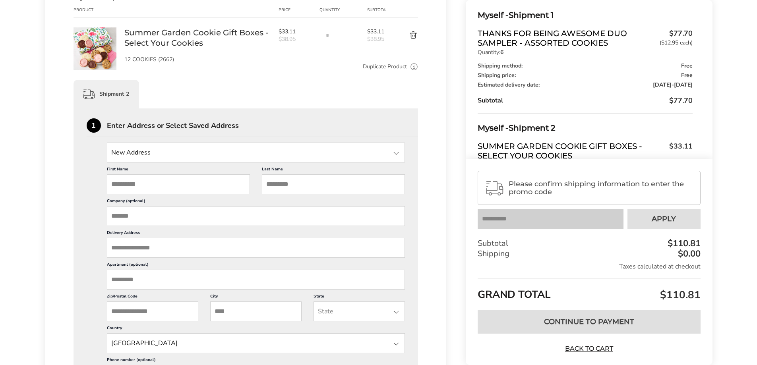
click at [153, 181] on input "First Name" at bounding box center [178, 185] width 143 height 20
type input "******"
type input "**********"
type input "*********"
click at [136, 248] on input "Delivery Address" at bounding box center [256, 248] width 299 height 20
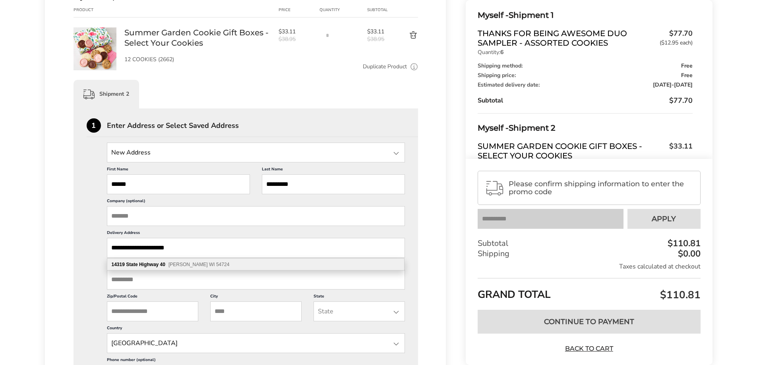
type input "**********"
type input "*****"
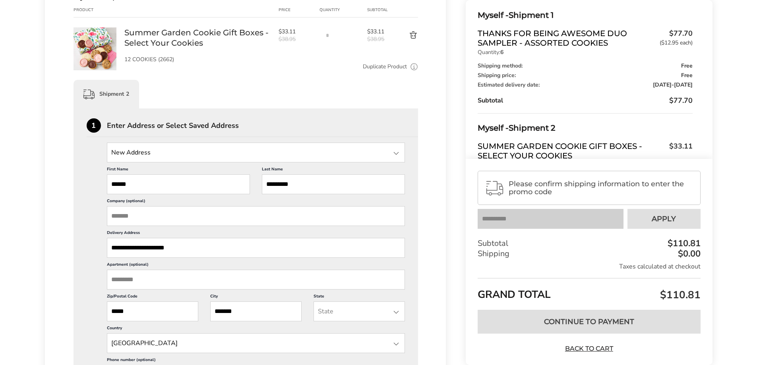
type input "*******"
type input "**"
click at [327, 330] on li "Wisconsin" at bounding box center [359, 329] width 91 height 14
click at [196, 328] on label "Country" at bounding box center [256, 330] width 299 height 8
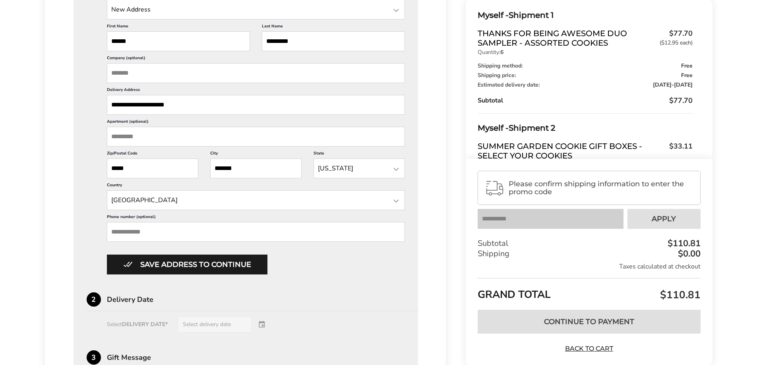
scroll to position [459, 0]
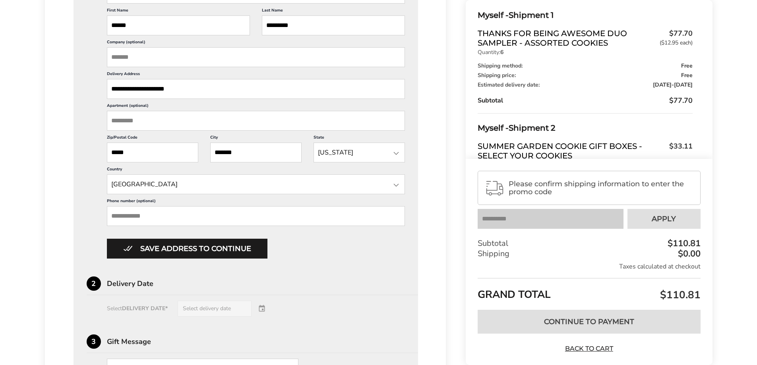
click at [138, 214] on input "Phone number (optional)" at bounding box center [256, 216] width 299 height 20
type input "**********"
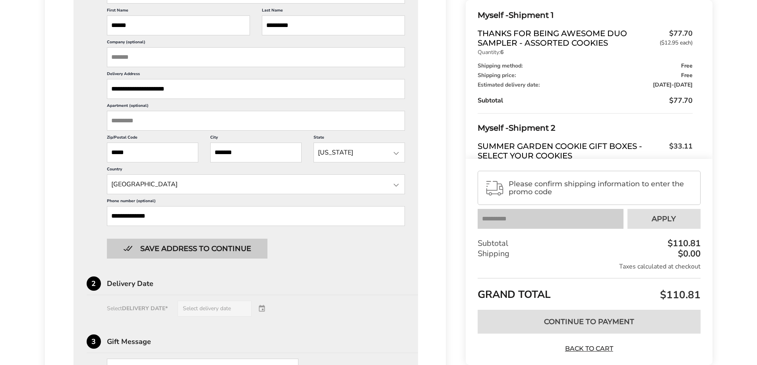
click at [171, 246] on button "Save address to continue" at bounding box center [187, 249] width 161 height 20
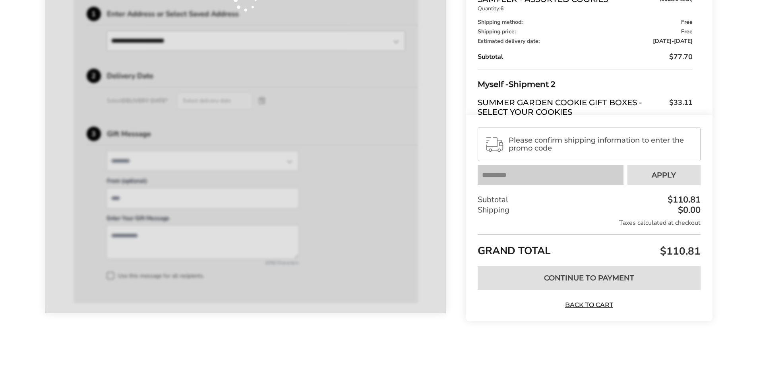
scroll to position [412, 0]
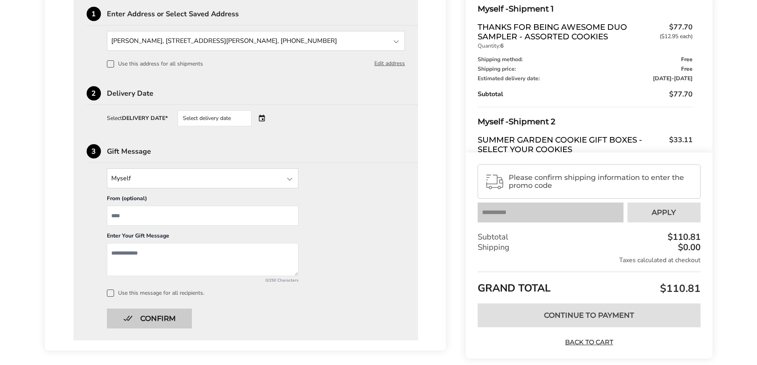
click at [148, 318] on button "Confirm" at bounding box center [149, 319] width 85 height 20
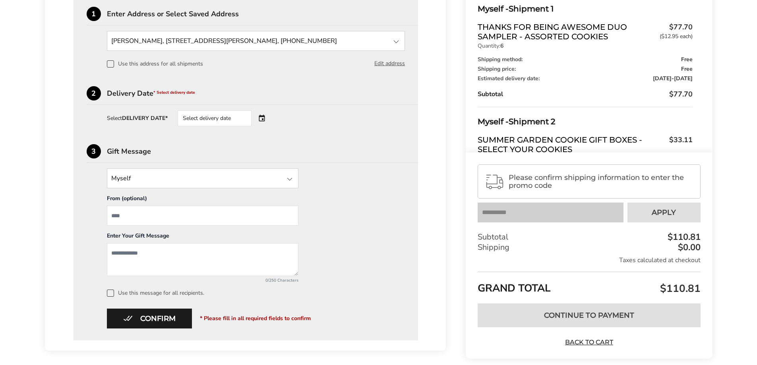
click at [153, 175] on input "State" at bounding box center [203, 179] width 192 height 20
click at [132, 193] on li "Myself" at bounding box center [202, 196] width 191 height 14
click at [135, 218] on input "From" at bounding box center [203, 216] width 192 height 20
click at [265, 118] on div "Select delivery date" at bounding box center [226, 119] width 96 height 16
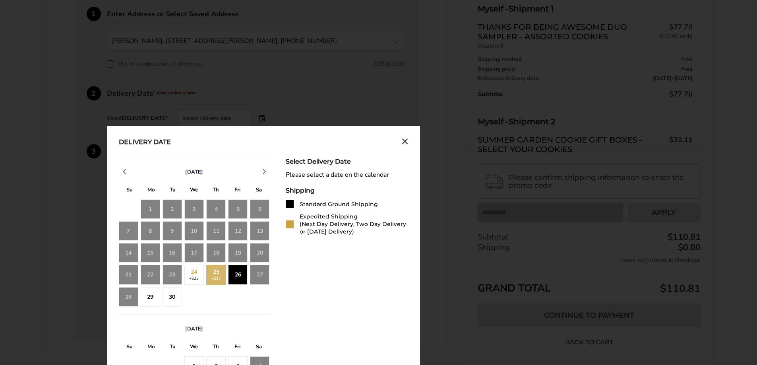
click at [241, 273] on div "26" at bounding box center [237, 274] width 19 height 19
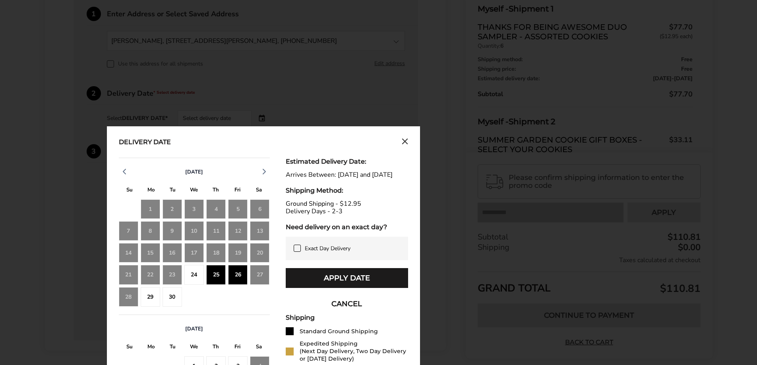
click at [262, 277] on div "27" at bounding box center [259, 274] width 19 height 19
click at [220, 276] on div "25" at bounding box center [215, 274] width 19 height 19
click at [237, 274] on div "26" at bounding box center [237, 274] width 19 height 19
click at [260, 275] on div "27" at bounding box center [259, 274] width 19 height 19
click at [144, 299] on div "29" at bounding box center [150, 296] width 19 height 19
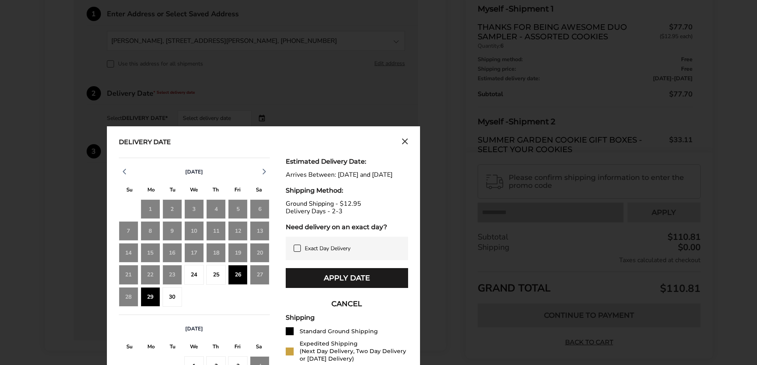
click at [150, 298] on div "29" at bounding box center [150, 296] width 19 height 19
click at [165, 301] on div "30" at bounding box center [172, 296] width 19 height 19
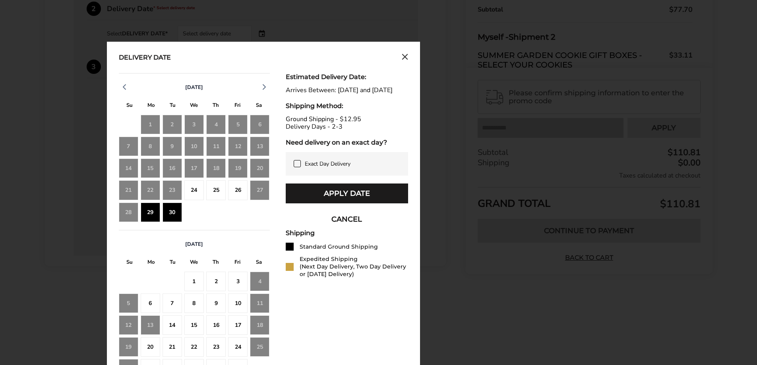
scroll to position [530, 0]
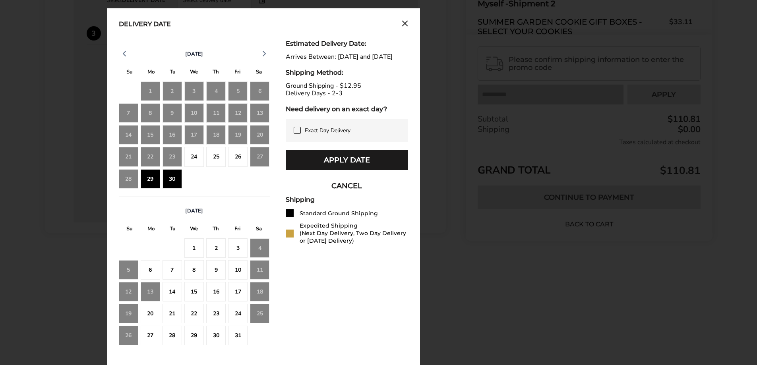
click at [245, 157] on div "26" at bounding box center [237, 156] width 19 height 19
click at [218, 274] on div "9" at bounding box center [215, 269] width 19 height 19
click at [240, 272] on div "10" at bounding box center [237, 269] width 19 height 19
click at [172, 178] on div "30" at bounding box center [172, 178] width 19 height 19
click at [339, 165] on button "Apply Date" at bounding box center [347, 160] width 122 height 20
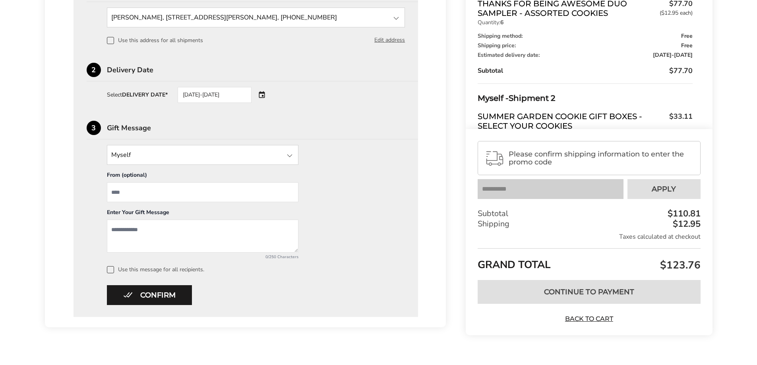
scroll to position [449, 0]
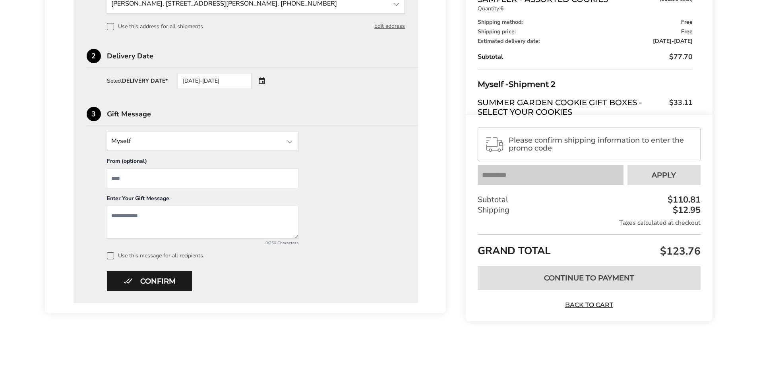
click at [529, 144] on span "Please confirm shipping information to enter the promo code" at bounding box center [601, 144] width 184 height 16
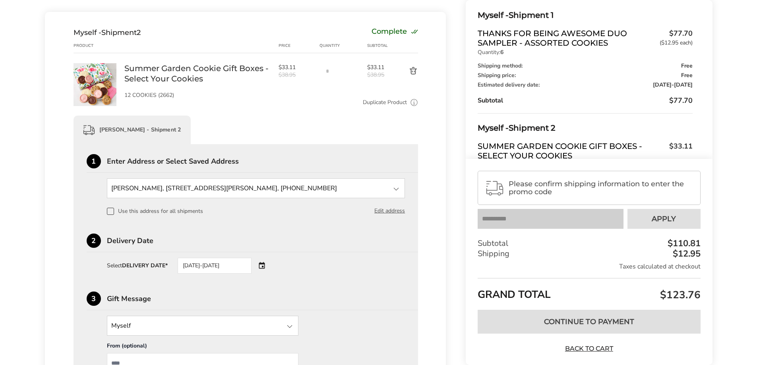
scroll to position [278, 0]
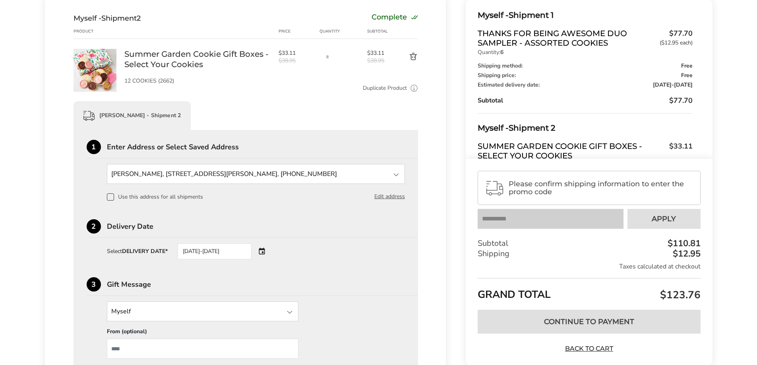
click at [264, 251] on div "09/29/2025-09/30/2025" at bounding box center [226, 252] width 96 height 16
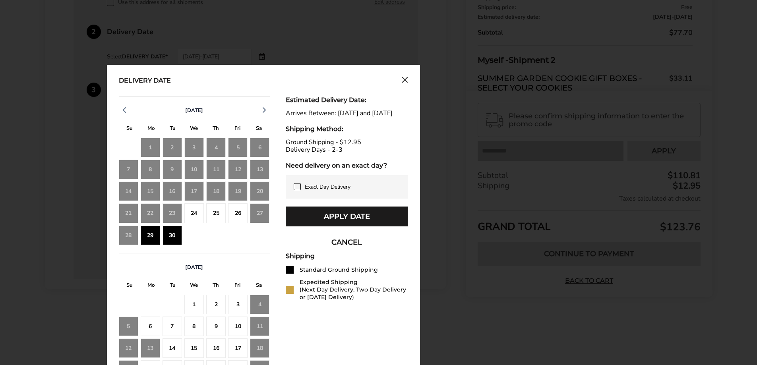
scroll to position [477, 0]
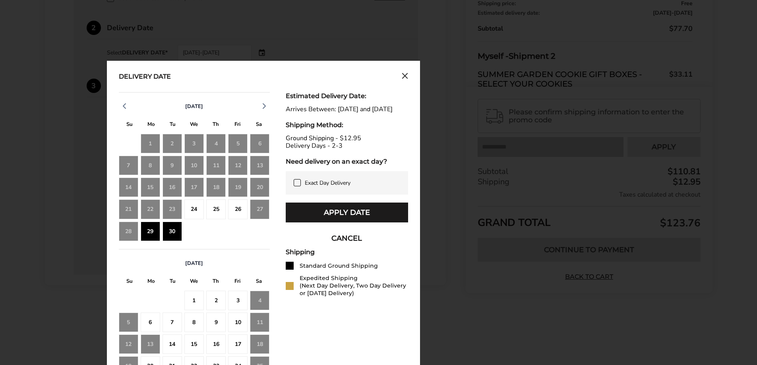
click at [233, 213] on div "26" at bounding box center [237, 209] width 19 height 19
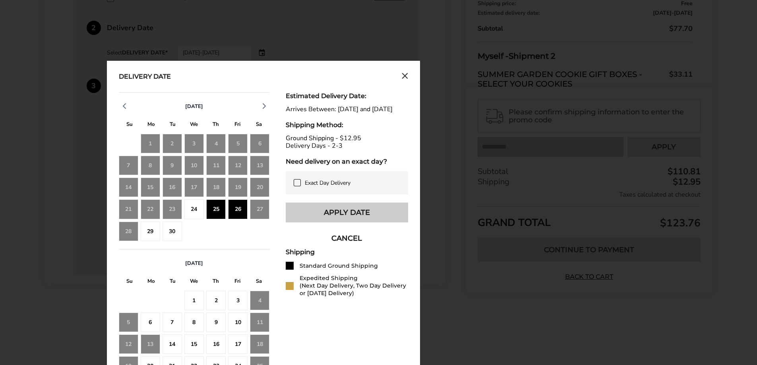
click at [351, 220] on button "Apply Date" at bounding box center [347, 213] width 122 height 20
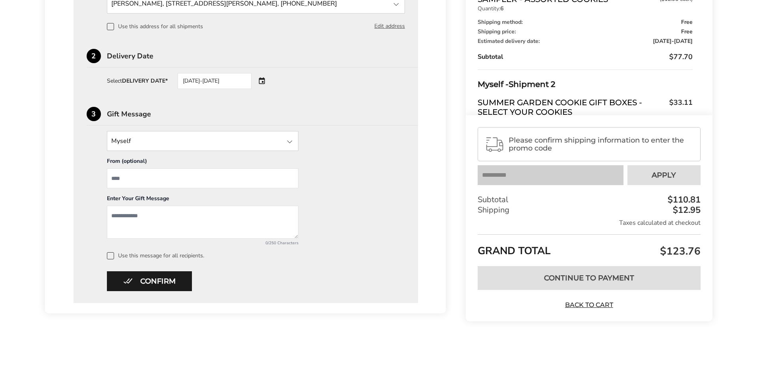
scroll to position [449, 0]
click at [160, 282] on button "Confirm" at bounding box center [149, 282] width 85 height 20
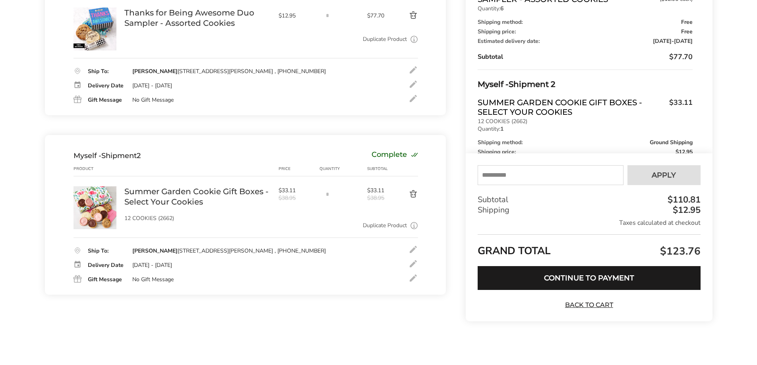
scroll to position [141, 0]
click at [503, 178] on input "text" at bounding box center [551, 175] width 146 height 20
type input "*********"
click at [671, 173] on span "Apply" at bounding box center [664, 175] width 24 height 7
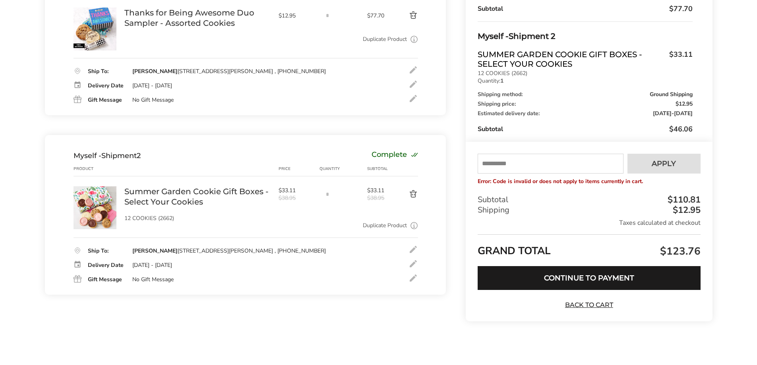
click at [511, 167] on input "text" at bounding box center [551, 164] width 146 height 20
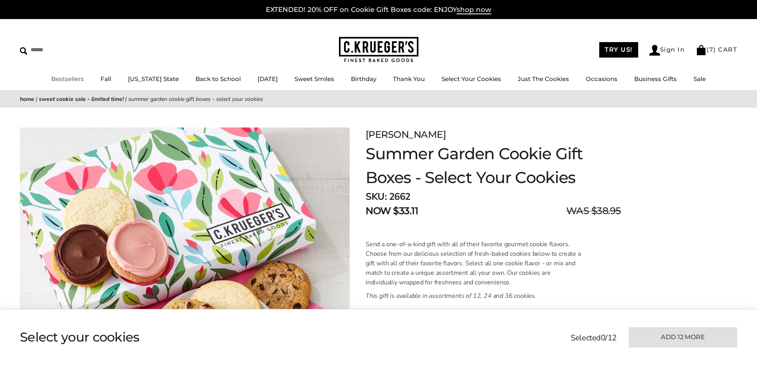
click at [61, 79] on link "Bestsellers" at bounding box center [67, 79] width 33 height 8
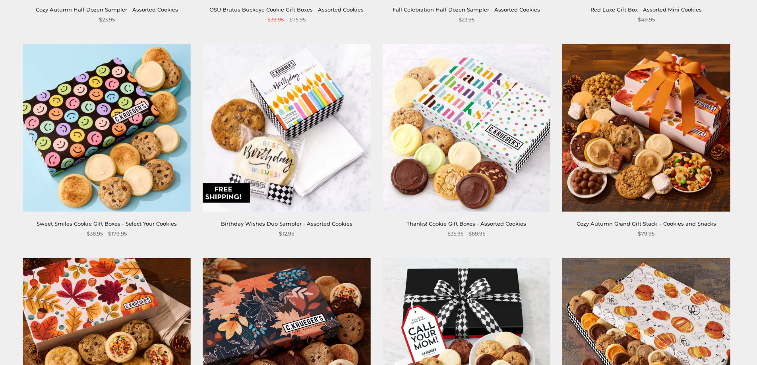
scroll to position [994, 0]
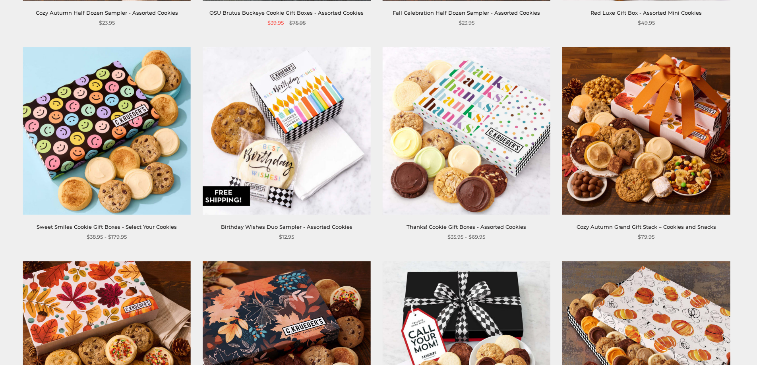
click at [478, 114] on img at bounding box center [467, 131] width 168 height 168
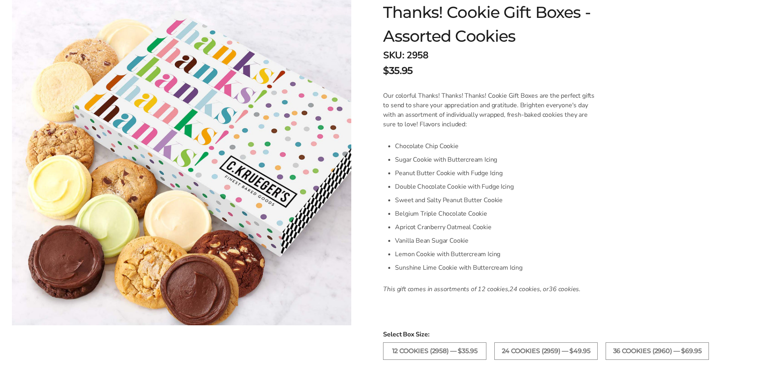
scroll to position [40, 0]
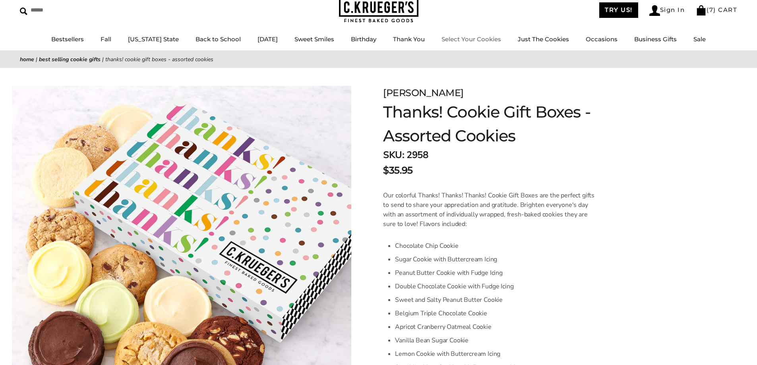
click at [459, 38] on link "Select Your Cookies" at bounding box center [472, 39] width 60 height 8
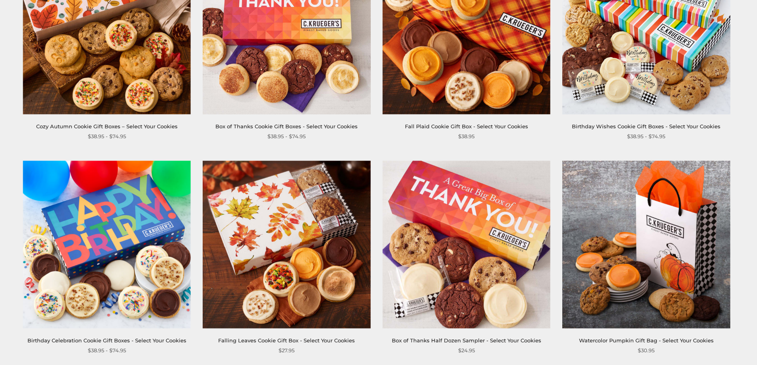
scroll to position [239, 0]
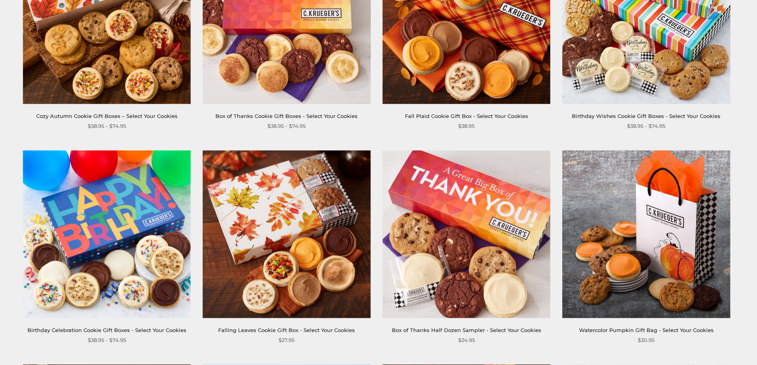
click at [285, 213] on img at bounding box center [287, 234] width 168 height 168
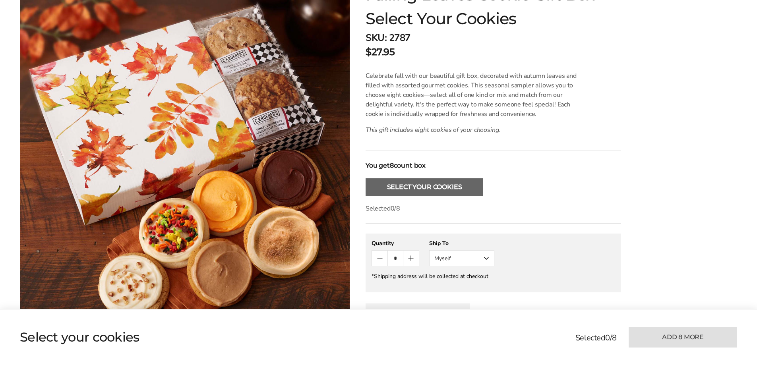
click at [414, 189] on button "Select Your Cookies" at bounding box center [425, 187] width 118 height 17
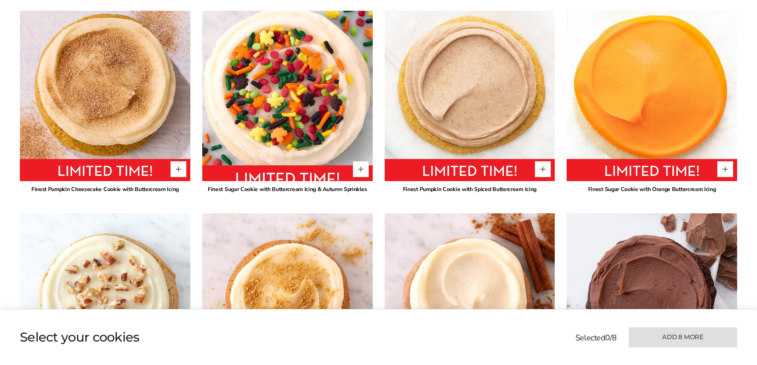
scroll to position [501, 0]
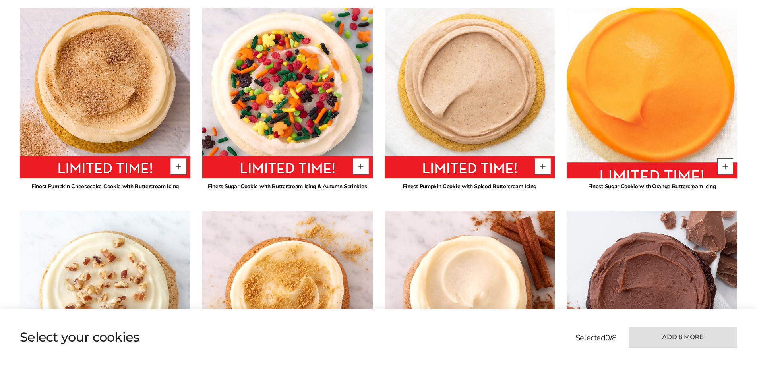
click at [729, 165] on button "Quantity button plus" at bounding box center [726, 167] width 16 height 16
type input "*"
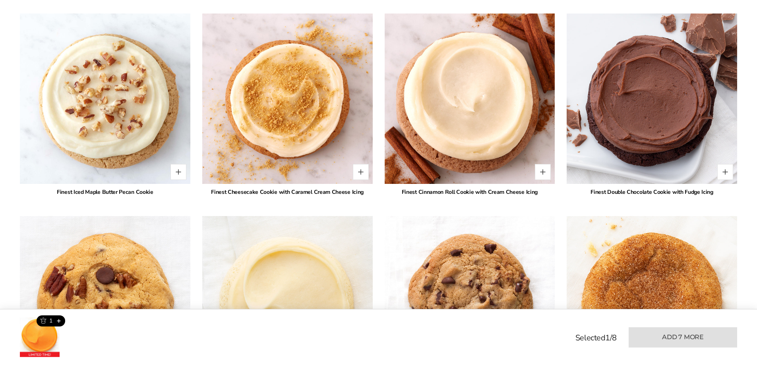
scroll to position [699, 0]
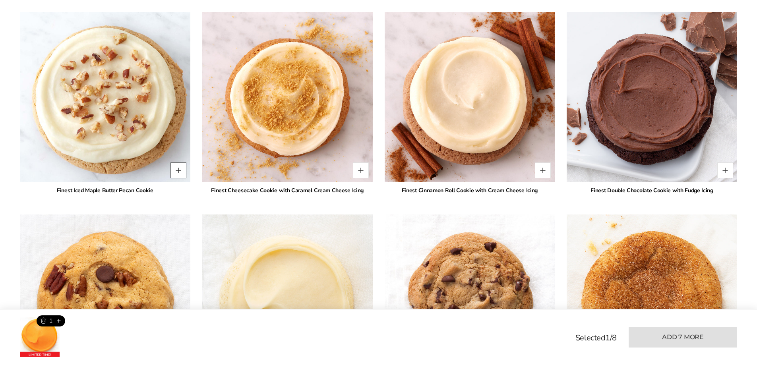
click at [176, 170] on button "Quantity button plus" at bounding box center [179, 171] width 16 height 16
type input "*"
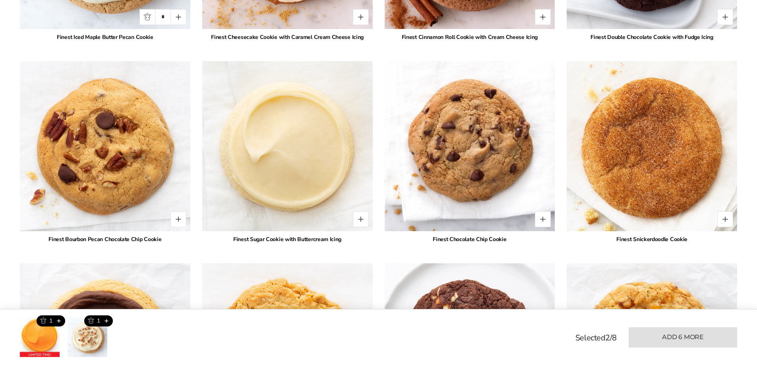
scroll to position [858, 0]
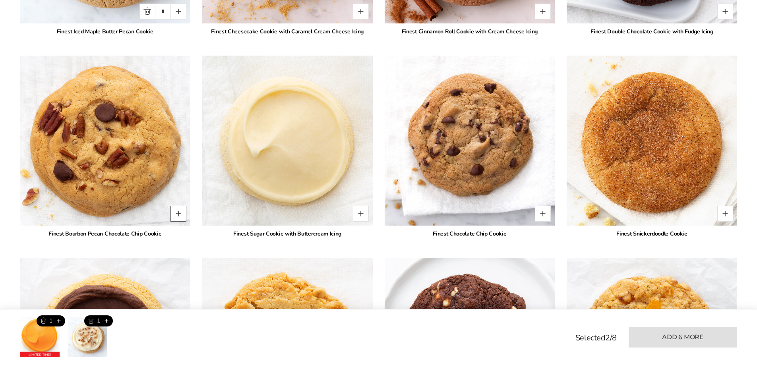
click at [175, 216] on button "Quantity button plus" at bounding box center [179, 214] width 16 height 16
type input "*"
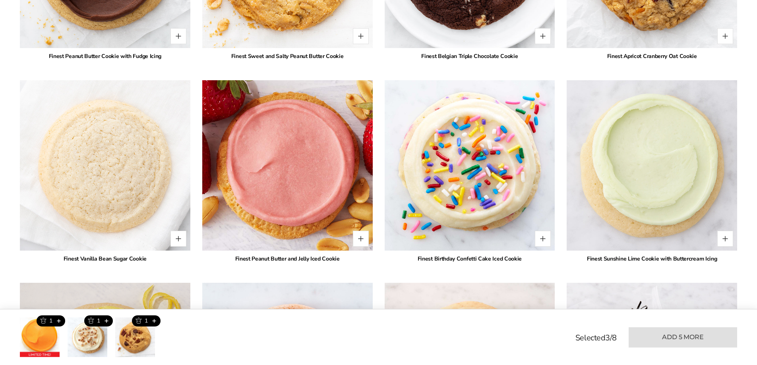
scroll to position [1256, 0]
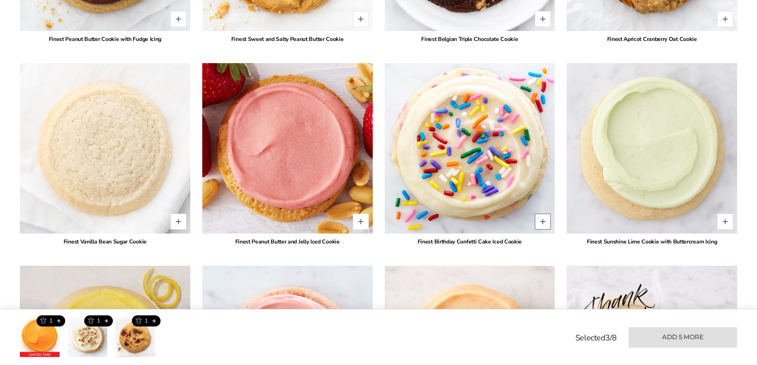
click at [542, 223] on button "Quantity button plus" at bounding box center [543, 222] width 16 height 16
type input "*"
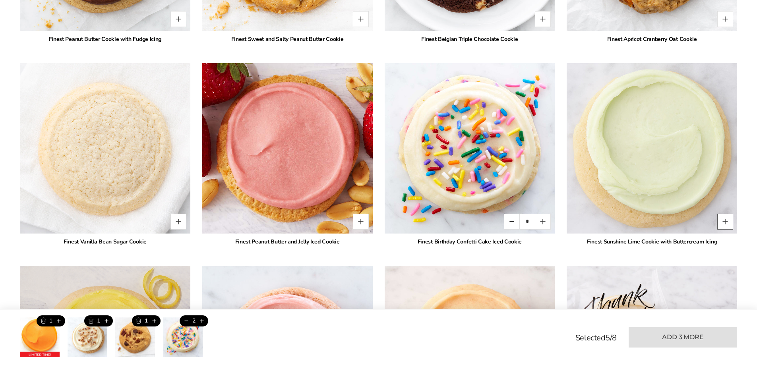
click at [728, 224] on button "Quantity button plus" at bounding box center [726, 222] width 16 height 16
type input "*"
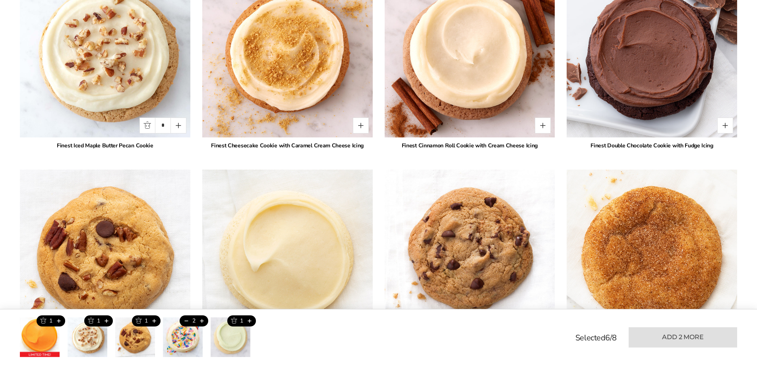
scroll to position [739, 0]
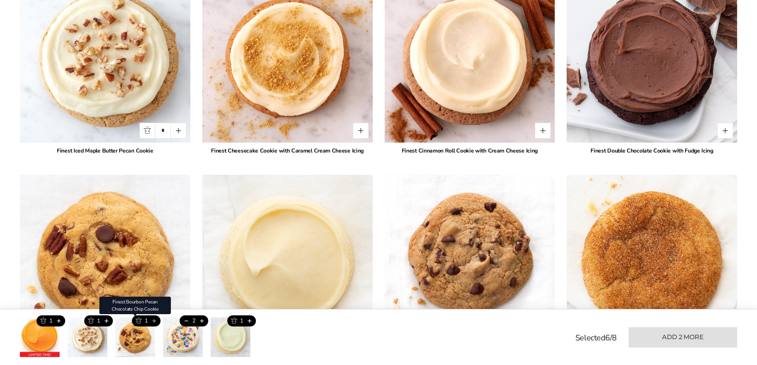
click at [155, 321] on button "Add this product" at bounding box center [154, 321] width 13 height 11
type input "*"
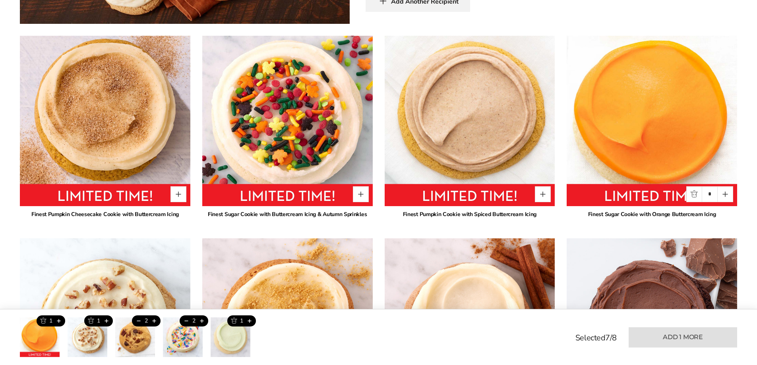
scroll to position [461, 0]
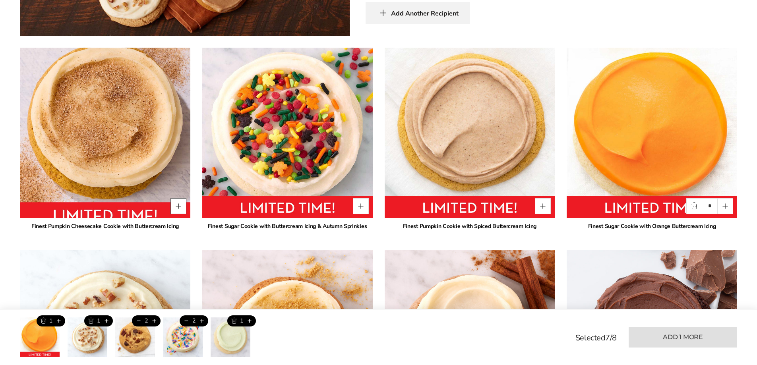
click at [178, 206] on button "Quantity button plus" at bounding box center [179, 206] width 16 height 16
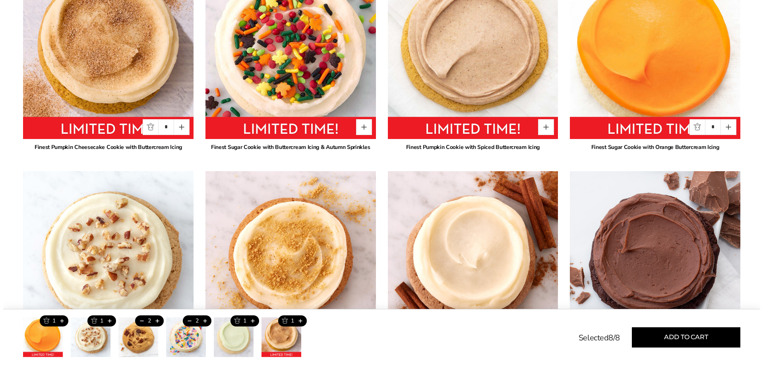
scroll to position [540, 0]
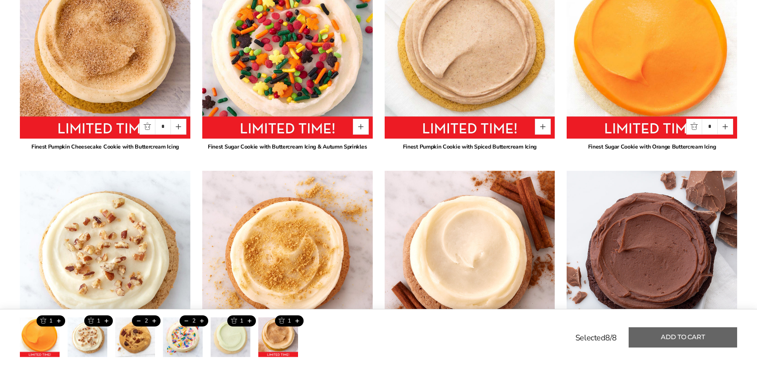
click at [699, 341] on button "Add to cart" at bounding box center [683, 338] width 109 height 20
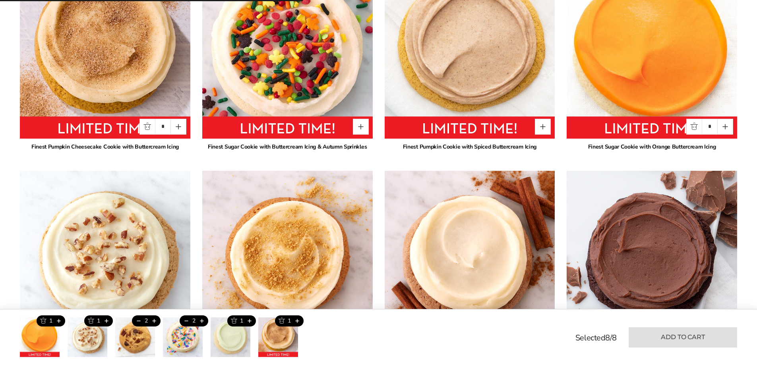
type input "*"
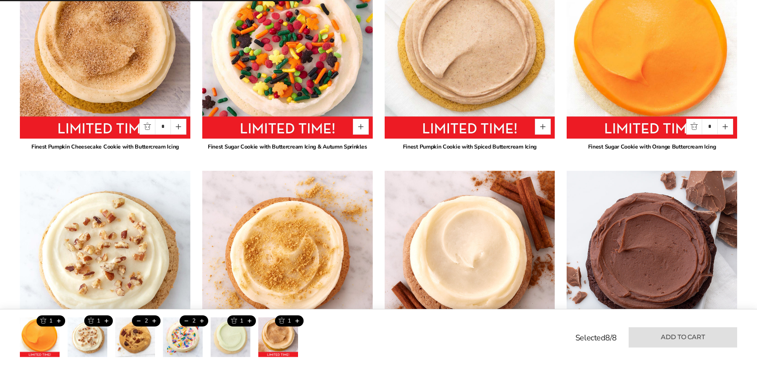
type input "*"
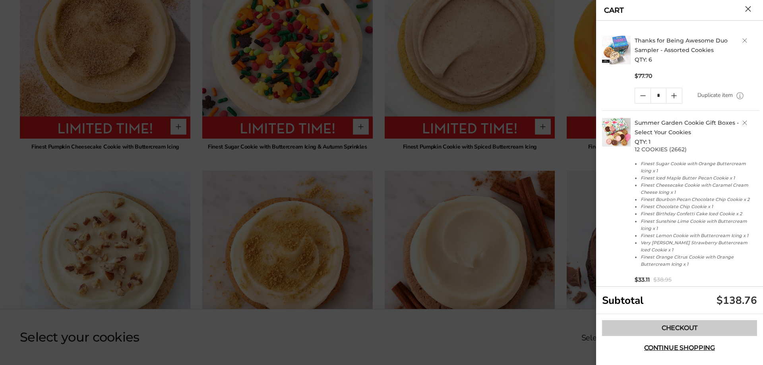
click at [675, 329] on link "Checkout" at bounding box center [679, 328] width 155 height 16
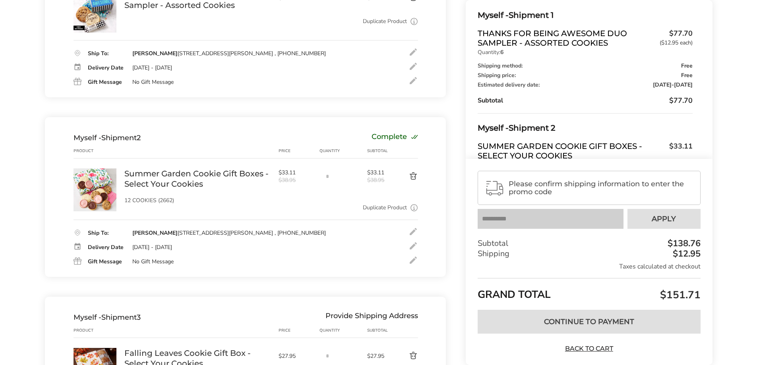
scroll to position [159, 0]
click at [410, 175] on button "Delete product" at bounding box center [404, 176] width 28 height 10
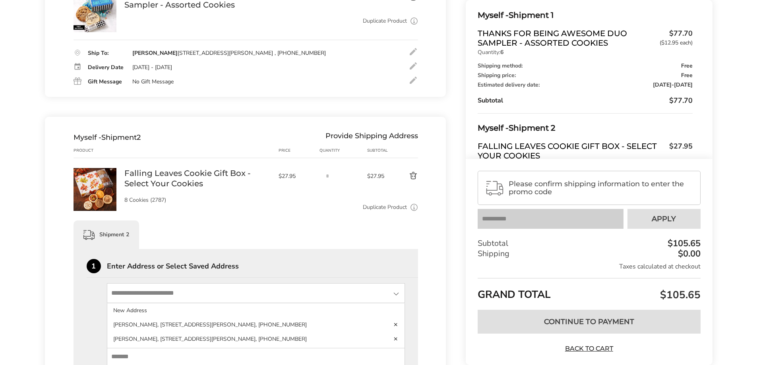
click at [185, 291] on input "State" at bounding box center [256, 293] width 299 height 20
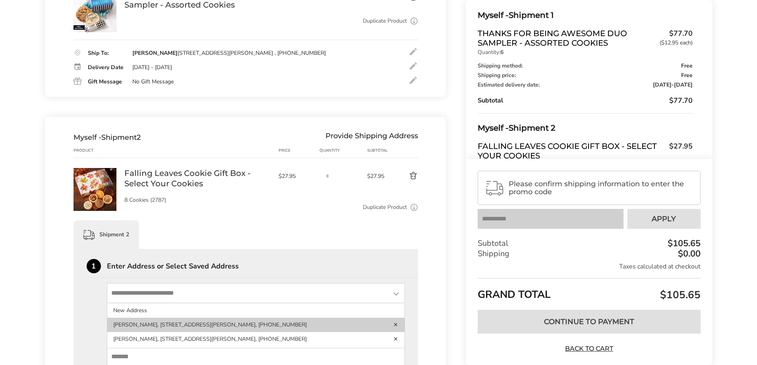
click at [148, 324] on li "[PERSON_NAME], [STREET_ADDRESS][PERSON_NAME], [PHONE_NUMBER]" at bounding box center [256, 325] width 298 height 14
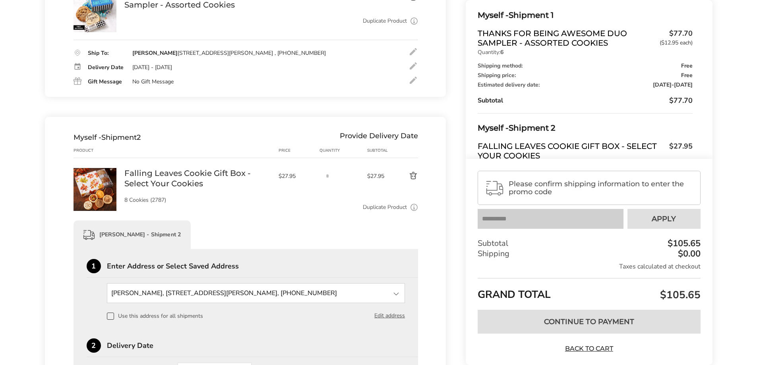
click at [307, 210] on div "Duplicate Product Use this to ship the same box to a different address." at bounding box center [271, 207] width 294 height 9
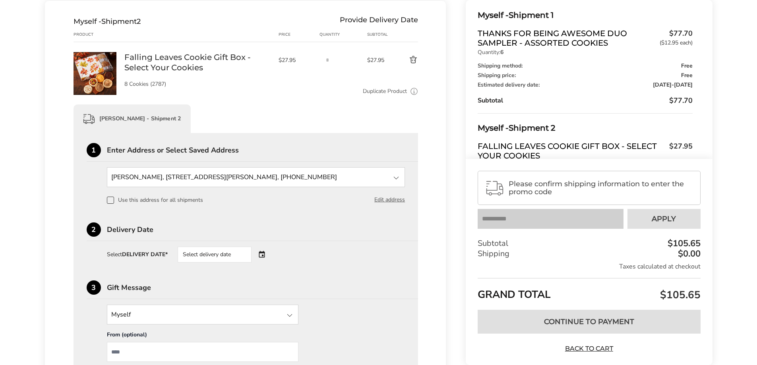
scroll to position [278, 0]
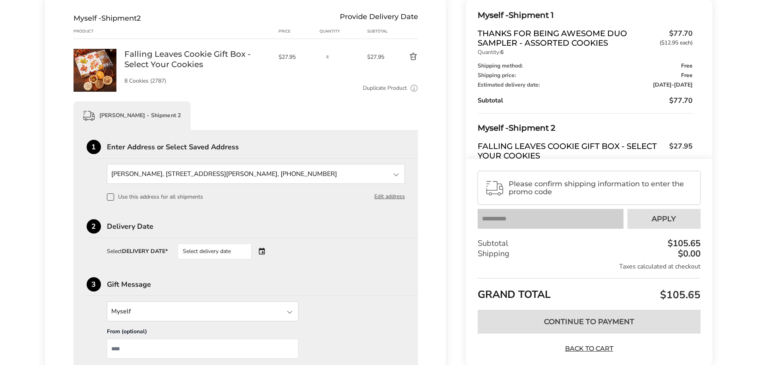
click at [266, 250] on div "Select delivery date" at bounding box center [226, 252] width 96 height 16
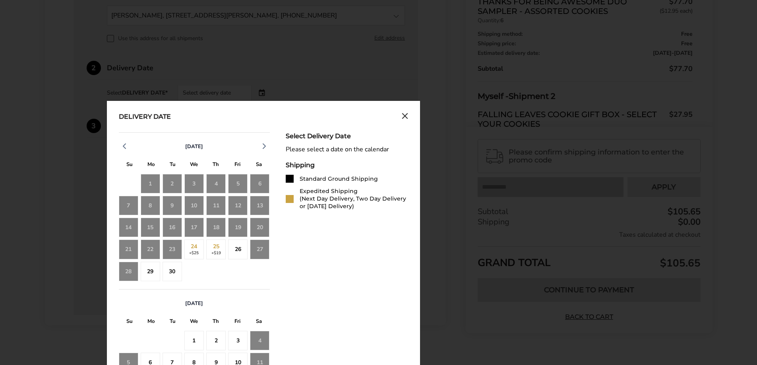
scroll to position [437, 0]
click at [156, 274] on div "29" at bounding box center [150, 271] width 19 height 19
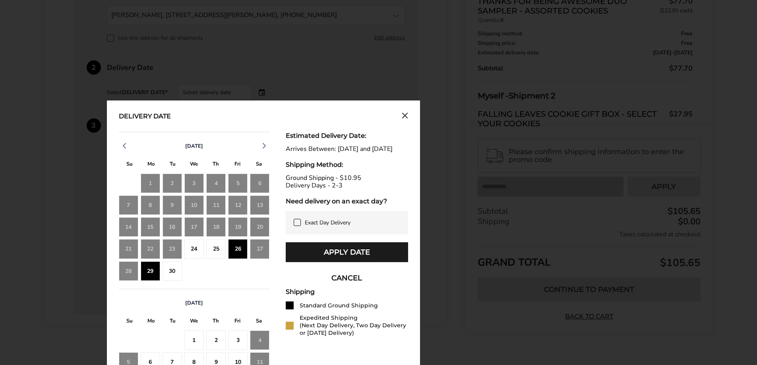
click at [173, 272] on div "30" at bounding box center [172, 271] width 19 height 19
click at [241, 252] on div "26" at bounding box center [237, 248] width 19 height 19
click at [155, 273] on div "29" at bounding box center [150, 271] width 19 height 19
click at [340, 258] on button "Apply Date" at bounding box center [347, 253] width 122 height 20
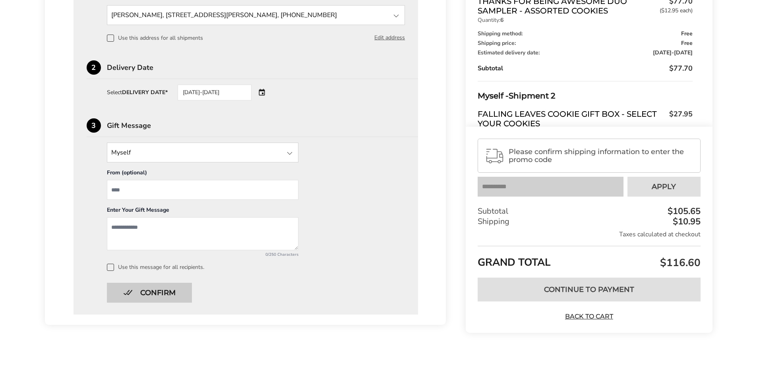
click at [170, 290] on button "Confirm" at bounding box center [149, 293] width 85 height 20
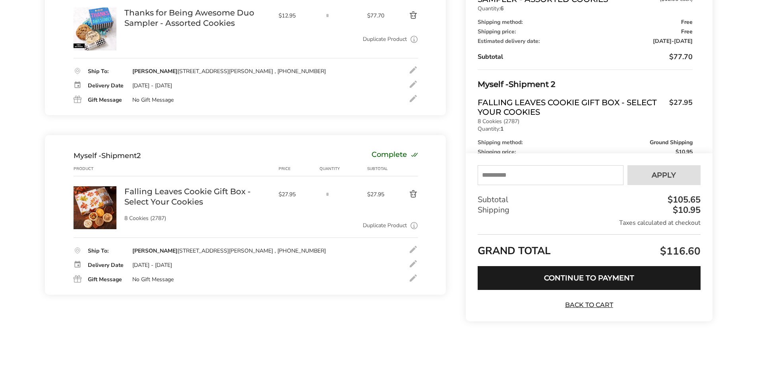
click at [525, 175] on input "text" at bounding box center [551, 175] width 146 height 20
type input "*********"
click at [663, 172] on span "Apply" at bounding box center [664, 175] width 24 height 7
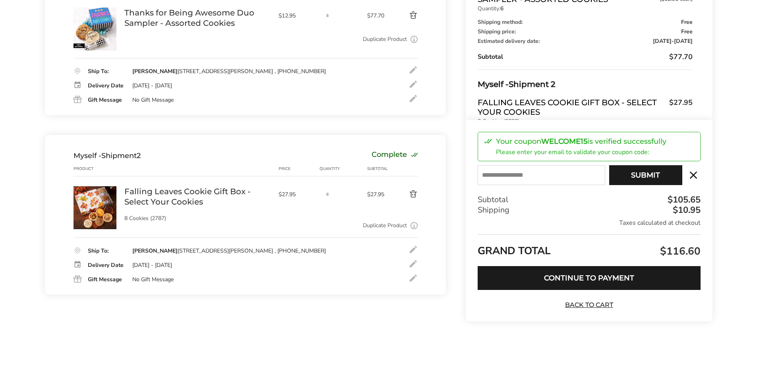
click at [531, 180] on input "E-mail" at bounding box center [541, 175] width 127 height 20
type input "**********"
click at [651, 175] on button "Submit" at bounding box center [646, 175] width 73 height 20
type input "**********"
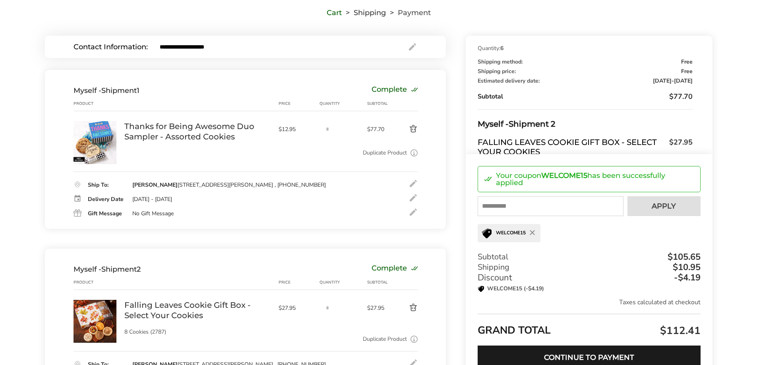
scroll to position [0, 0]
